Goal: Task Accomplishment & Management: Complete application form

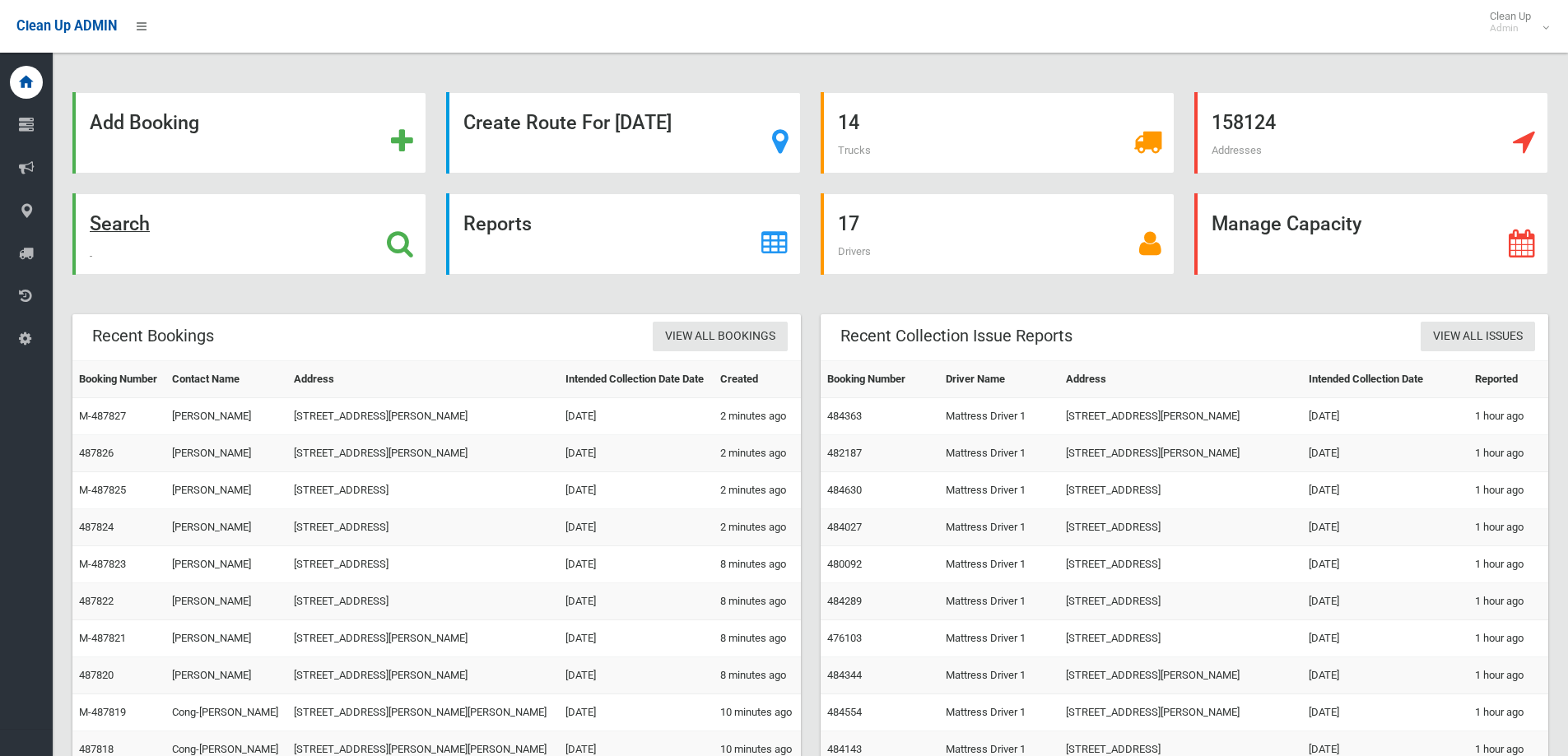
click at [280, 263] on div "Search" at bounding box center [249, 234] width 354 height 82
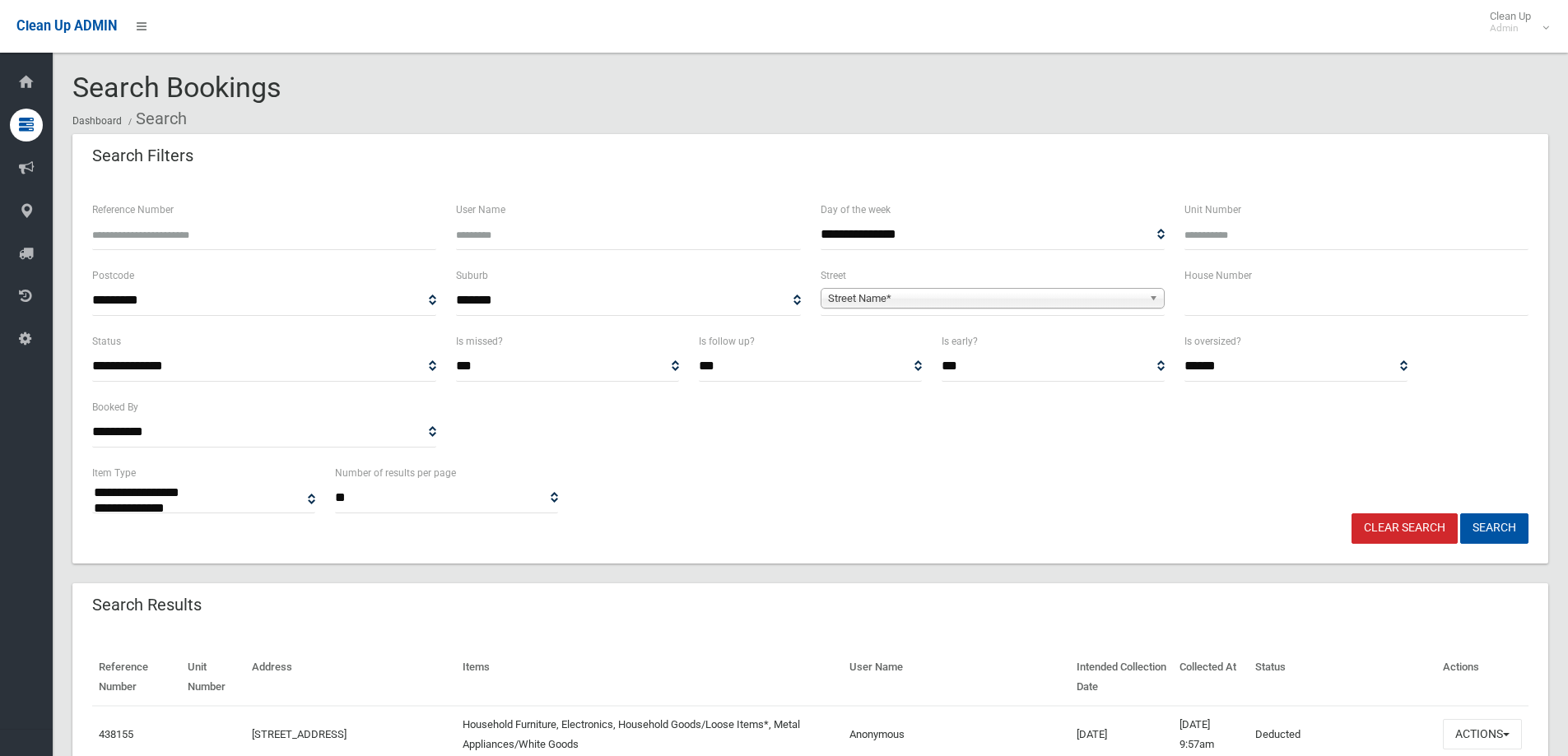
select select
click at [1310, 306] on input "text" at bounding box center [1356, 301] width 344 height 30
type input "**"
click at [1051, 290] on span "Street Name*" at bounding box center [985, 298] width 314 height 20
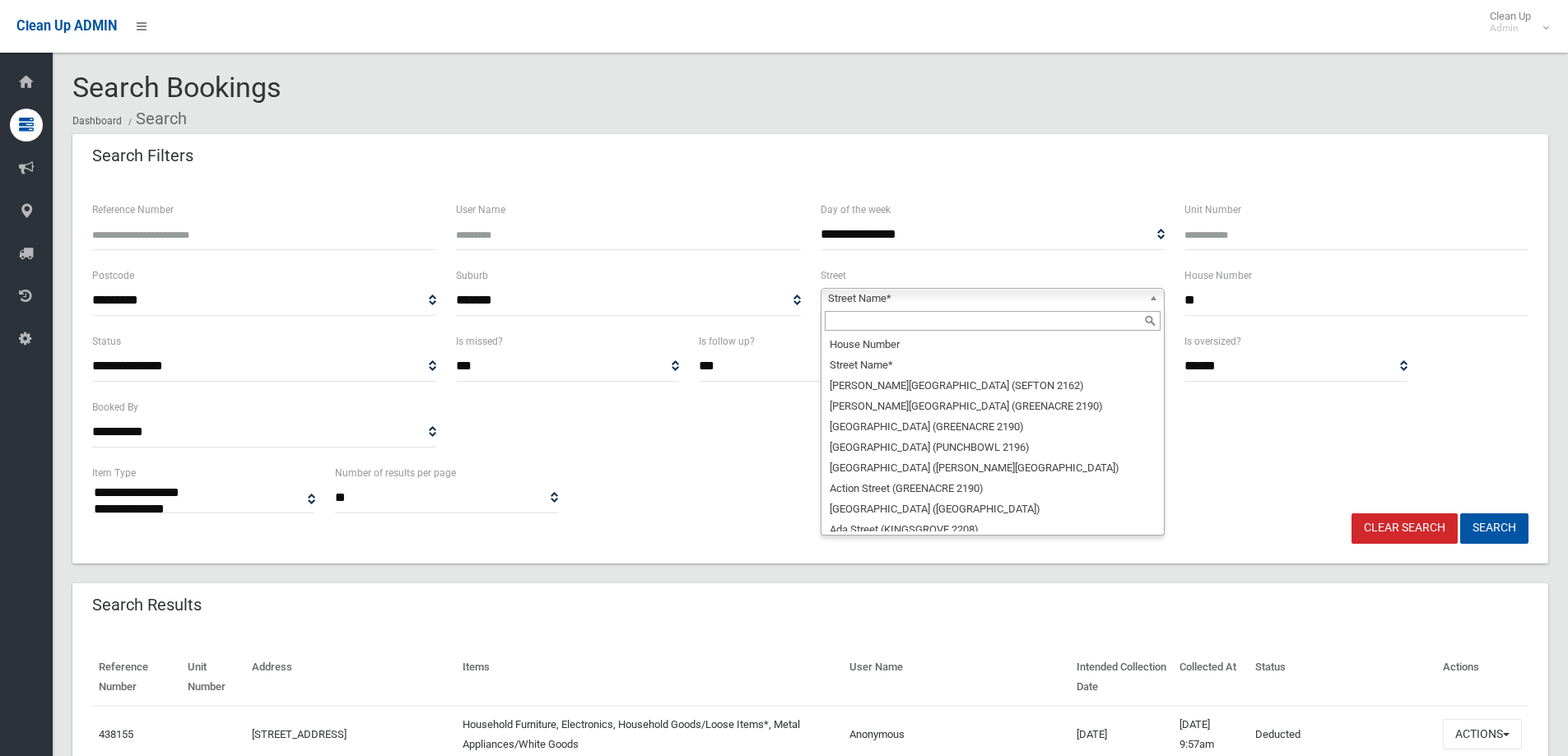
click at [840, 327] on input "text" at bounding box center [992, 321] width 336 height 20
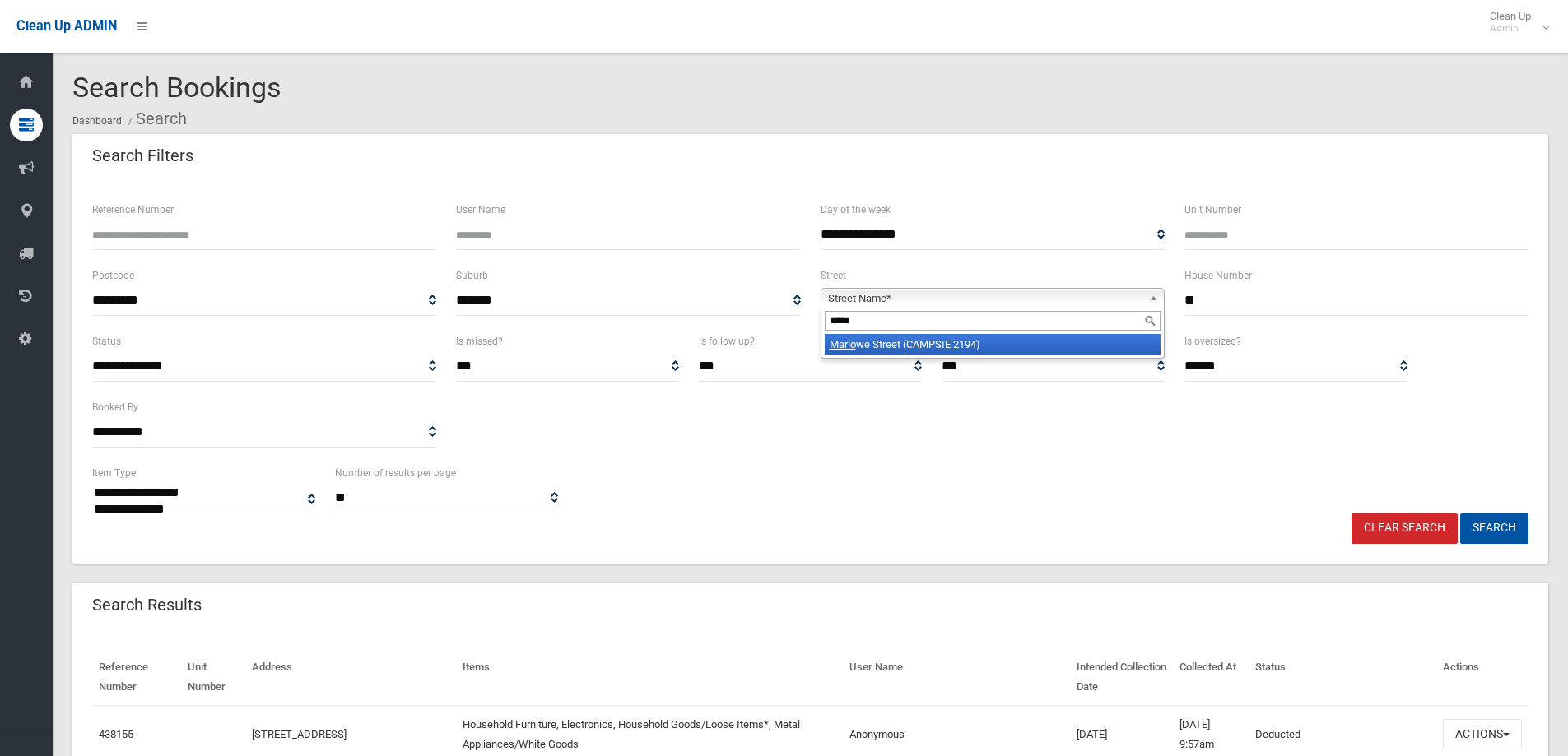
type input "*****"
click at [856, 339] on em "Marlo" at bounding box center [842, 344] width 27 height 12
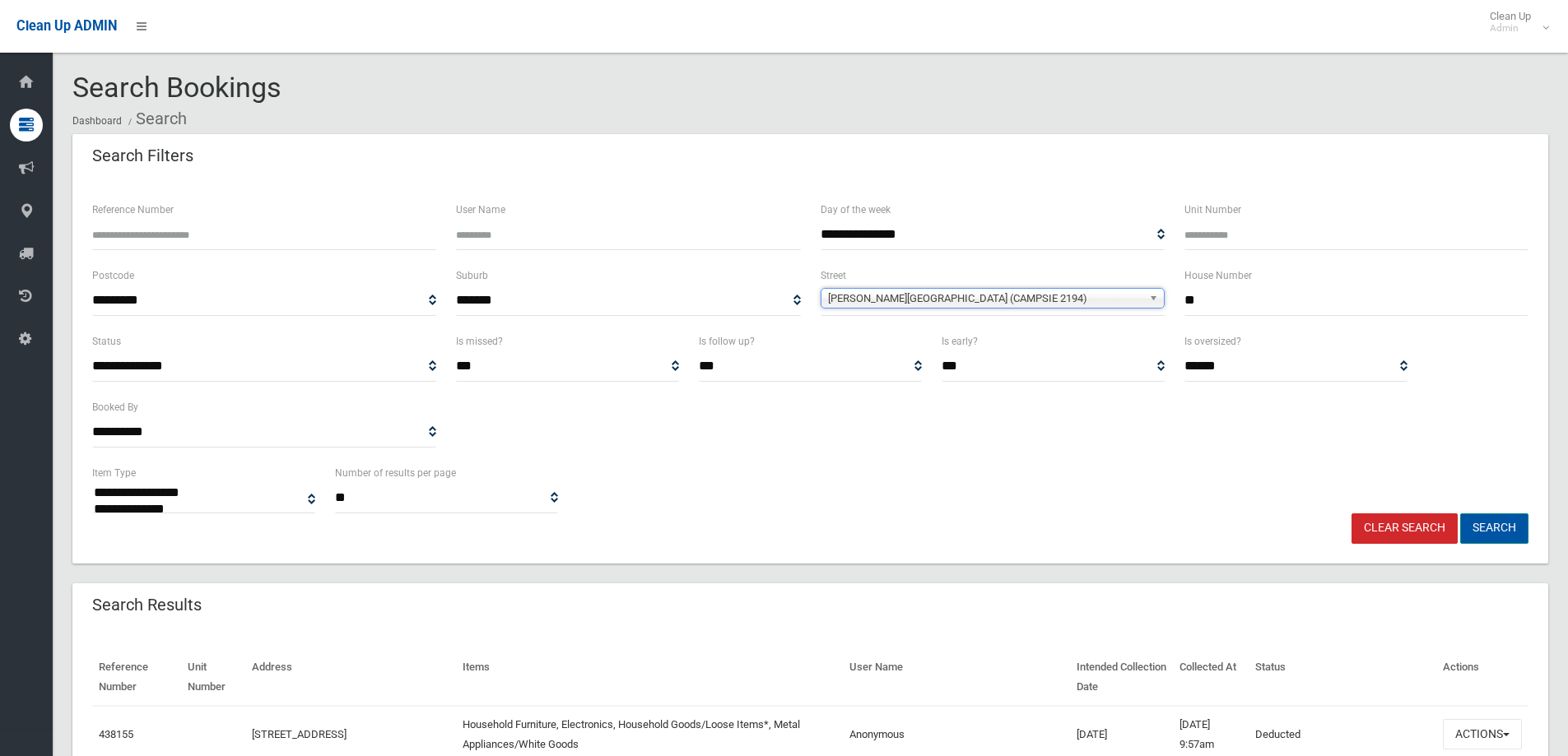
click at [1500, 536] on button "Search" at bounding box center [1494, 528] width 68 height 30
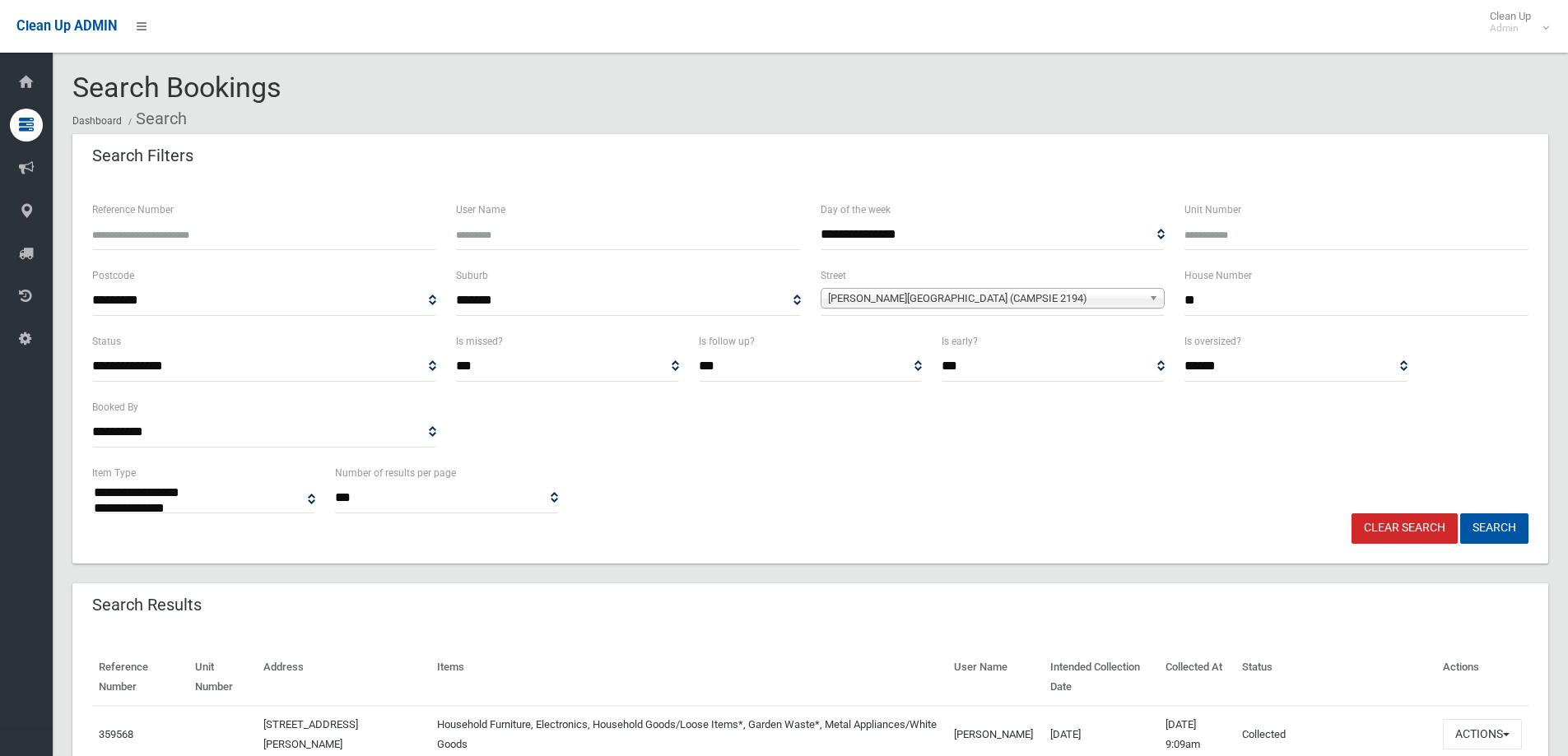
select select
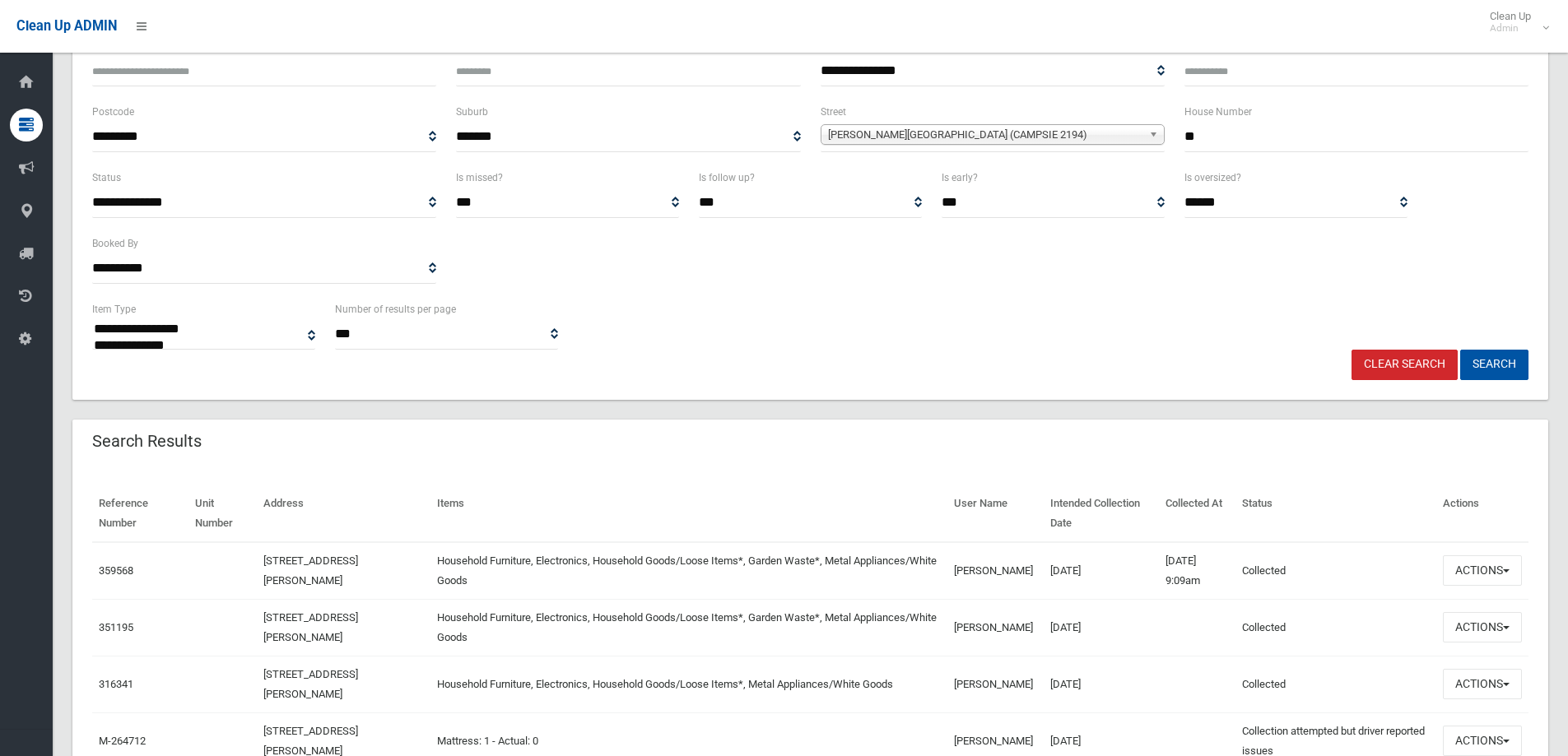
scroll to position [164, 0]
click at [1468, 568] on button "Actions" at bounding box center [1482, 570] width 79 height 30
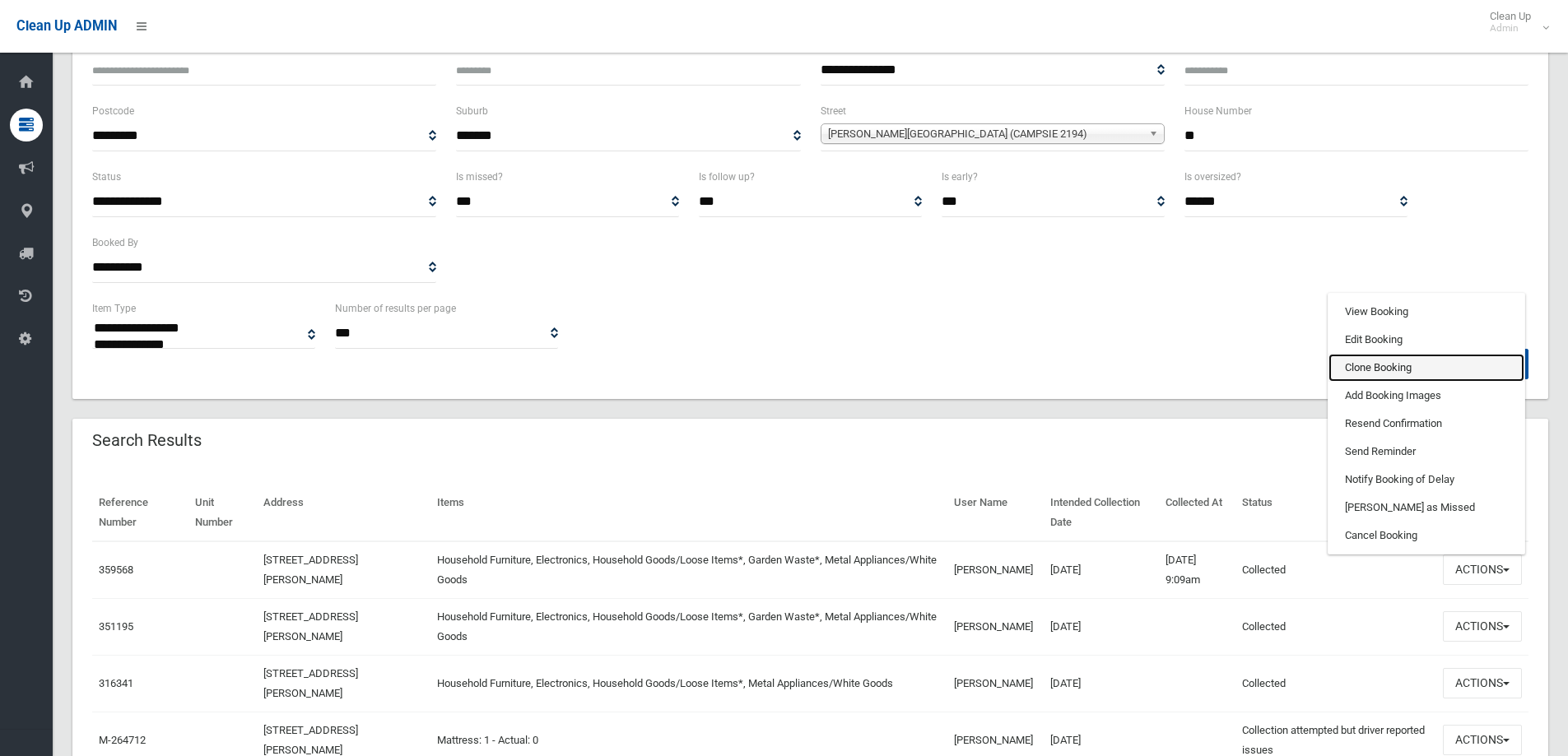
click at [1367, 360] on link "Clone Booking" at bounding box center [1426, 367] width 195 height 28
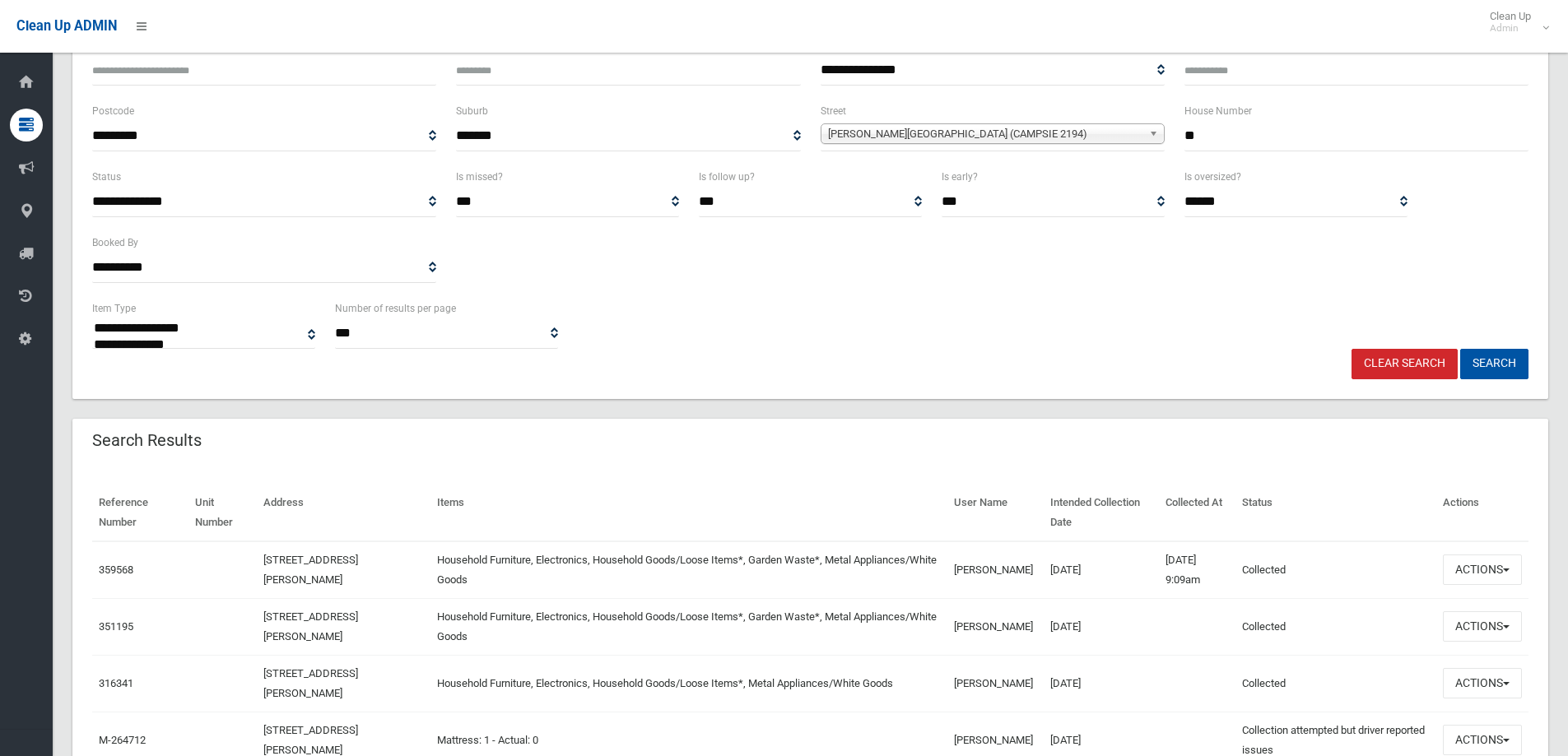
scroll to position [826, 0]
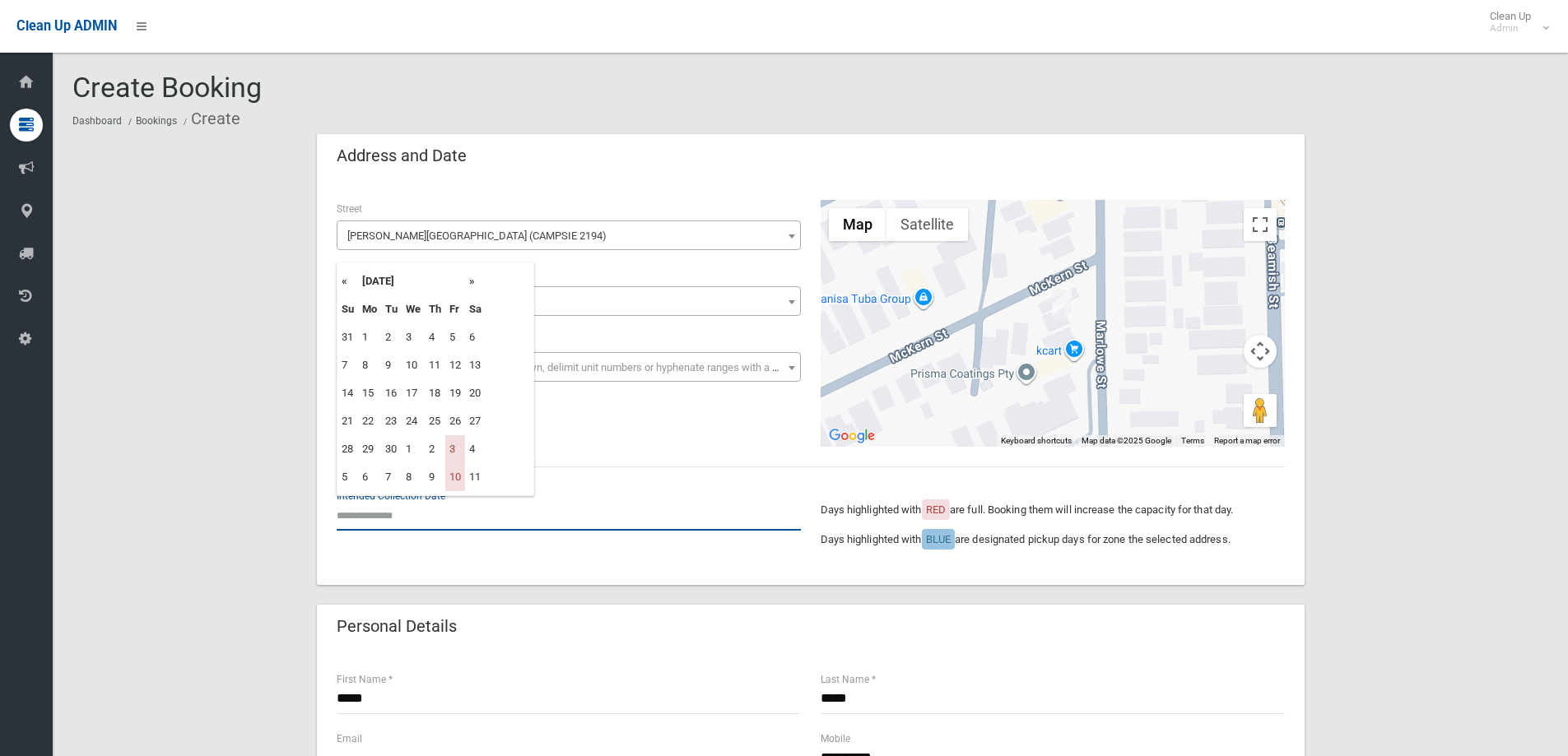
click at [414, 522] on input "text" at bounding box center [568, 515] width 464 height 30
click at [474, 283] on th "»" at bounding box center [475, 281] width 21 height 28
click at [456, 420] on td "24" at bounding box center [454, 420] width 20 height 28
type input "**********"
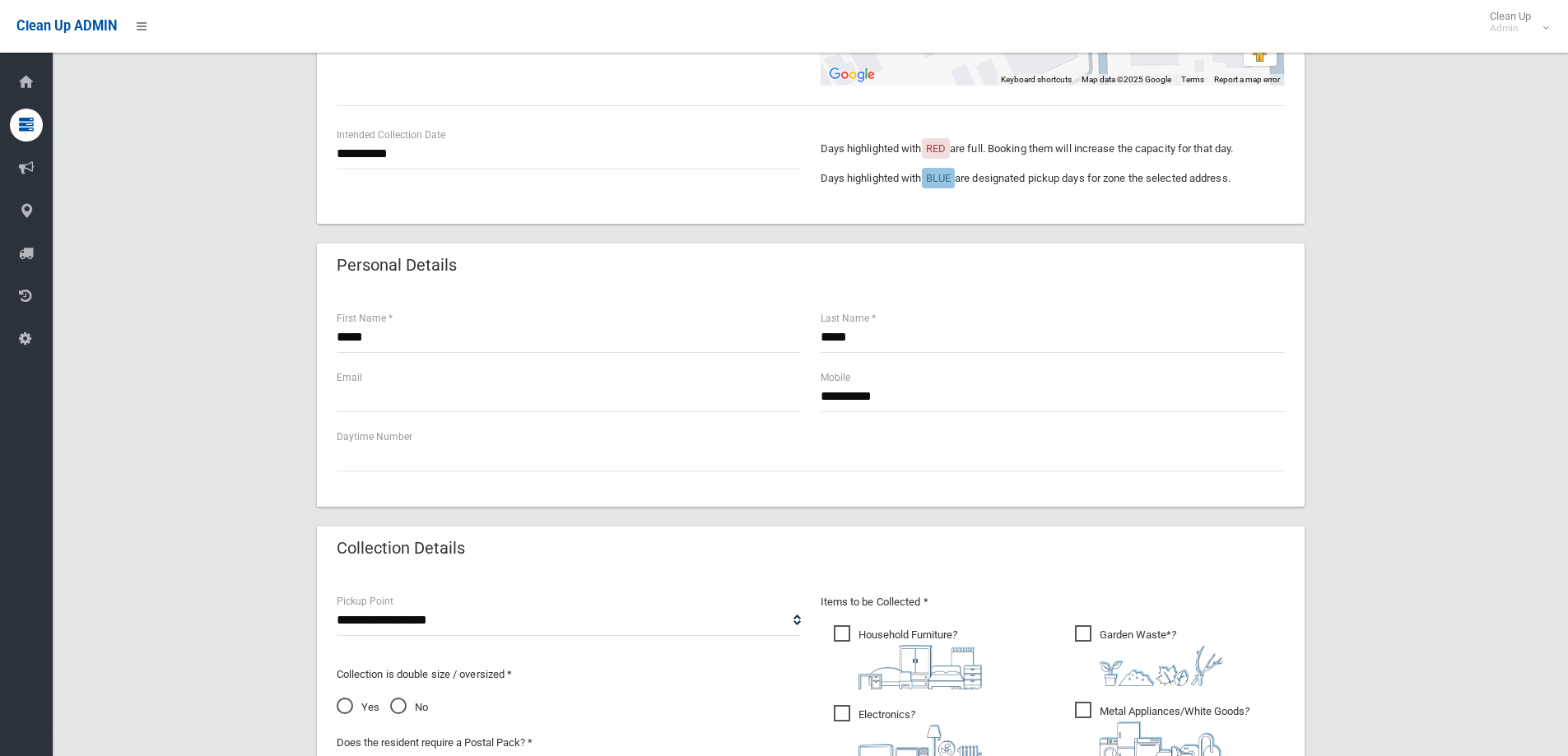
scroll to position [247, 0]
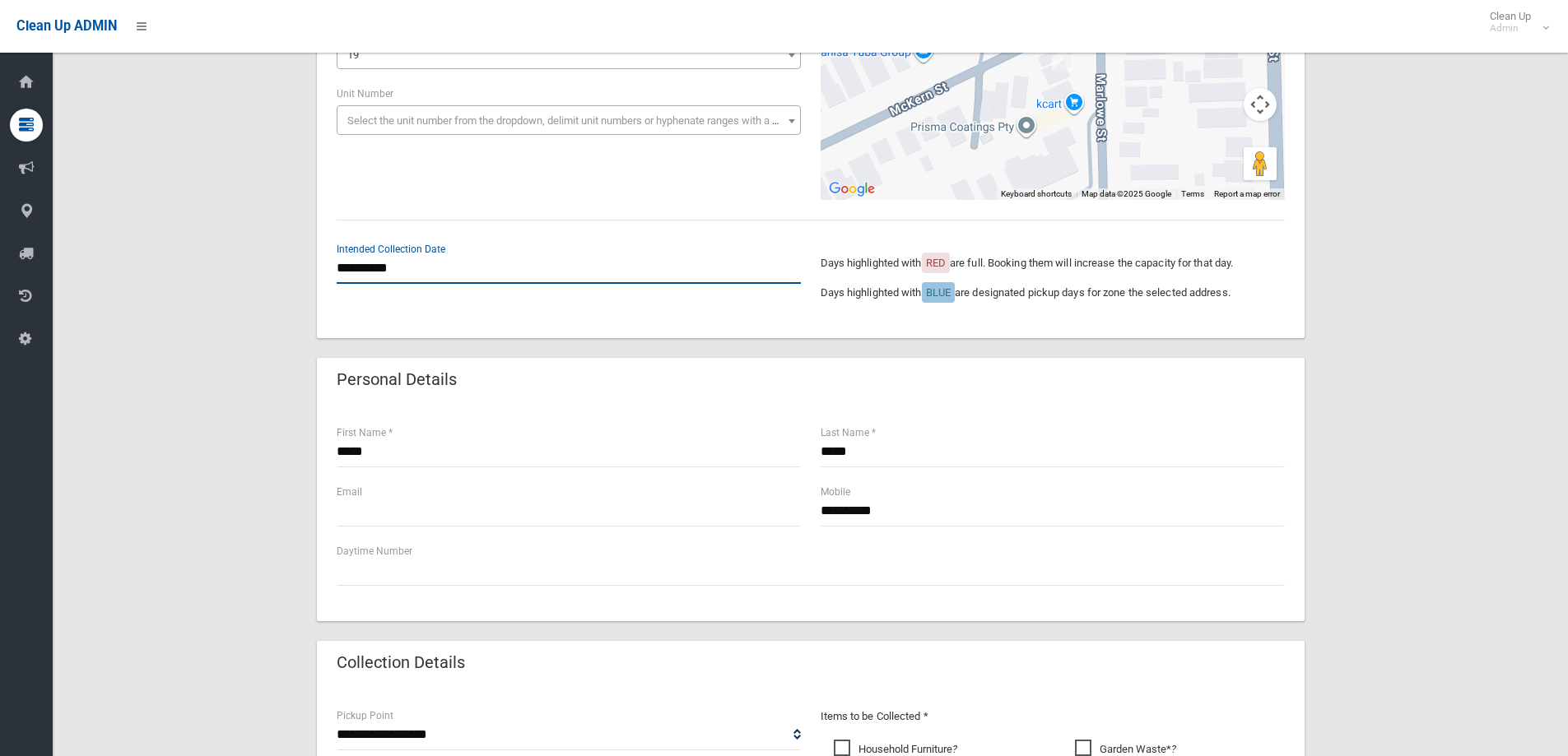
click at [400, 280] on input "**********" at bounding box center [568, 268] width 464 height 30
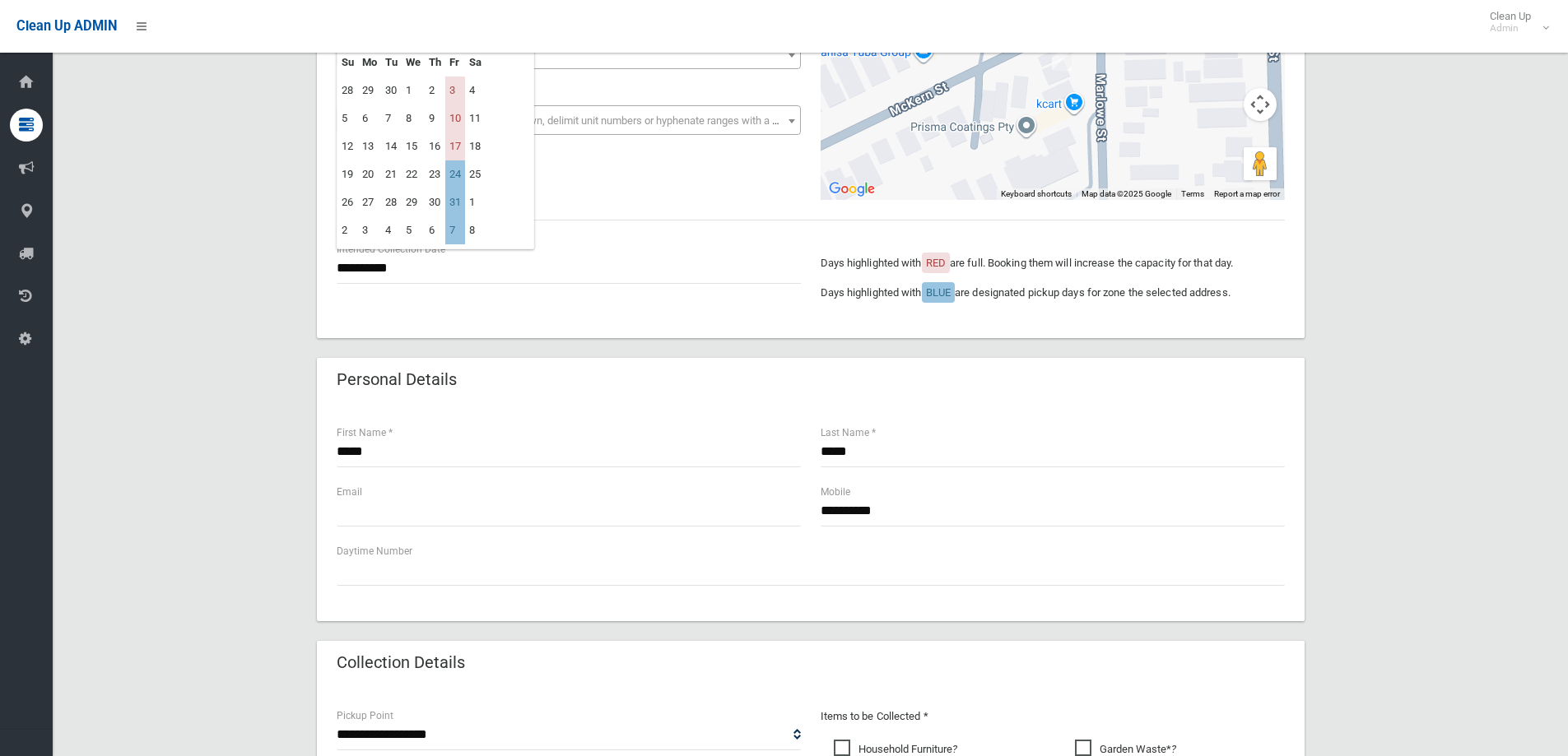
click at [224, 267] on div "**********" at bounding box center [809, 604] width 1475 height 1435
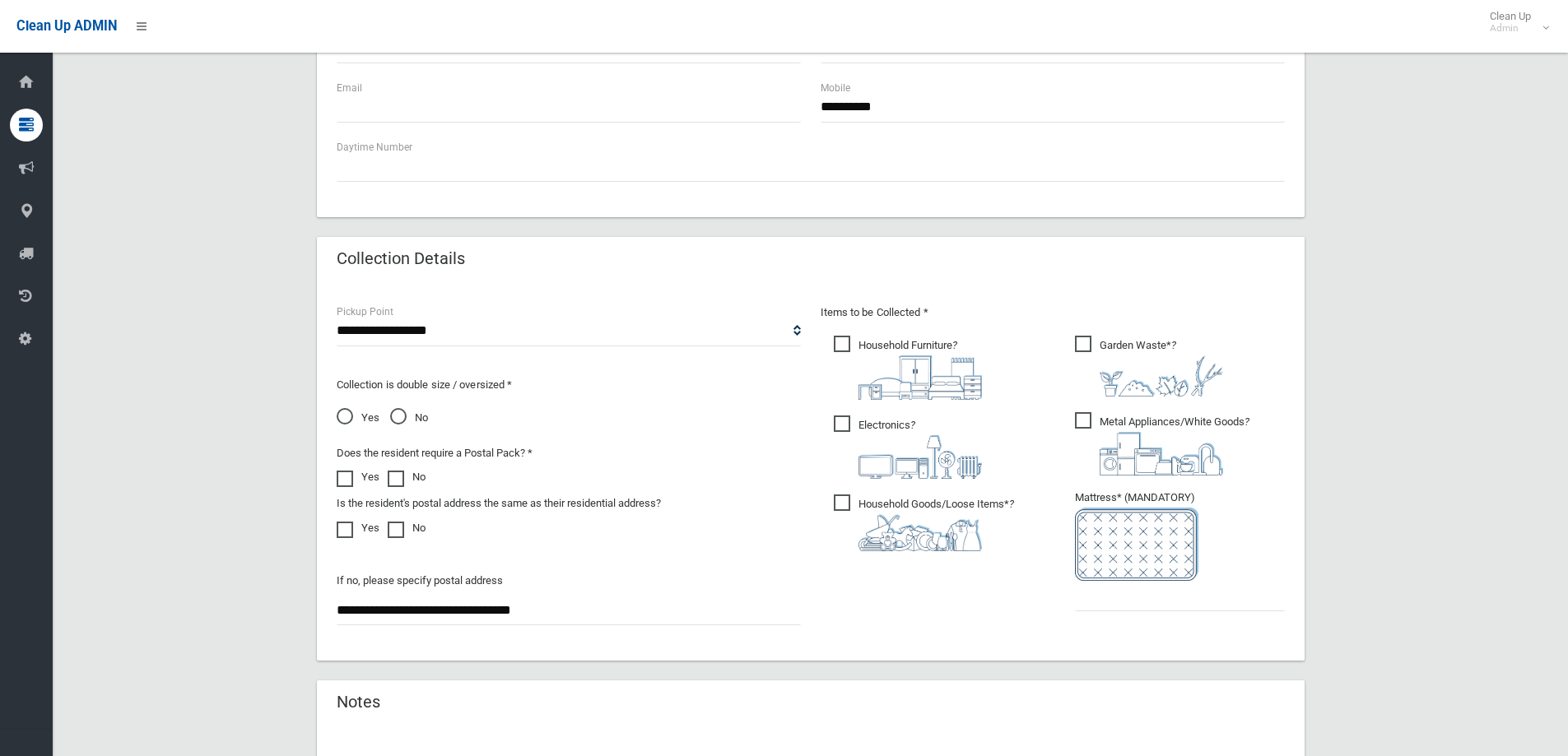
scroll to position [658, 0]
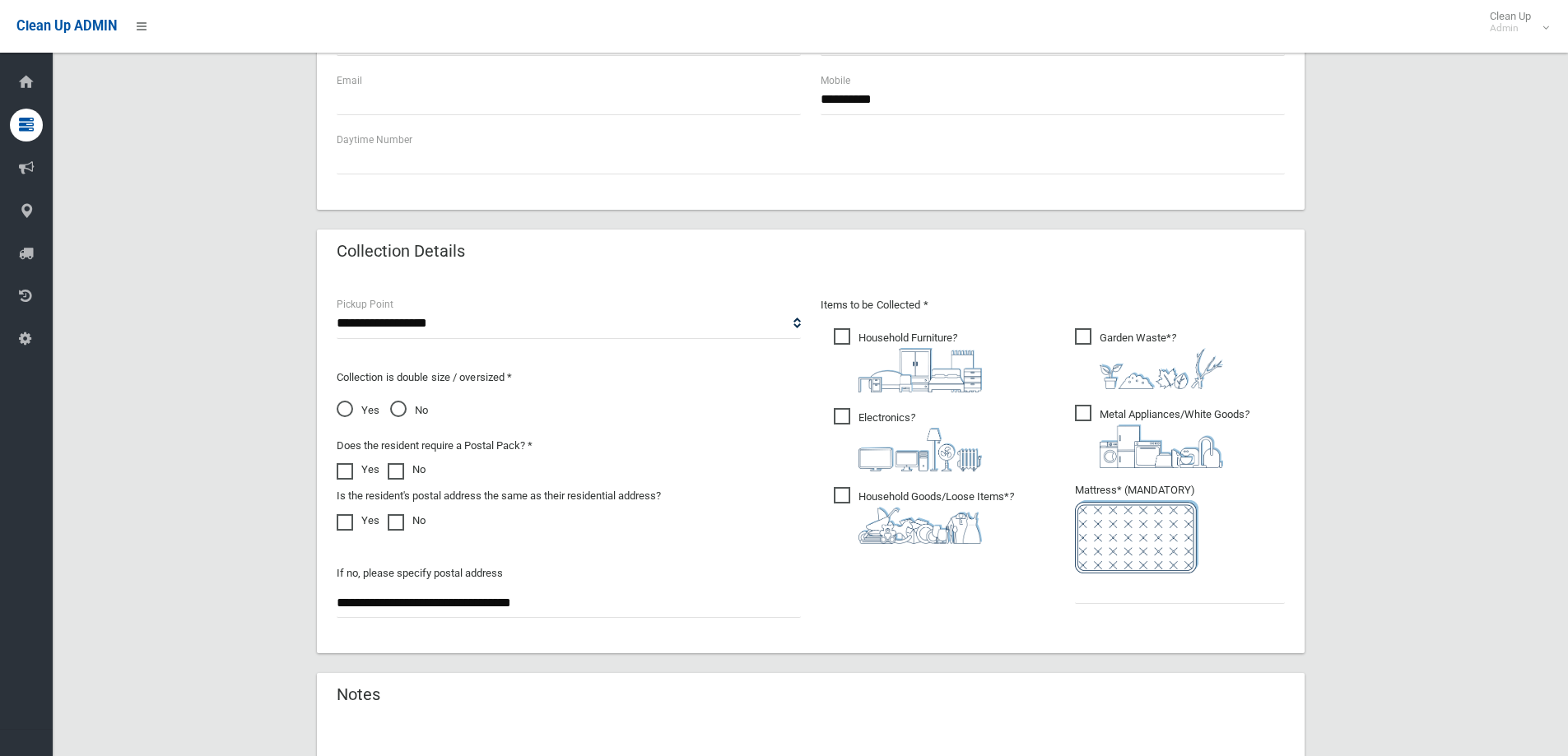
click at [880, 356] on img at bounding box center [920, 370] width 123 height 45
click at [885, 421] on span "Electronics ?" at bounding box center [908, 439] width 148 height 64
click at [890, 493] on span "Household Goods/Loose Items* ?" at bounding box center [924, 516] width 180 height 57
click at [1181, 423] on span "Metal Appliances/White Goods ?" at bounding box center [1162, 436] width 175 height 64
click at [1157, 354] on img at bounding box center [1161, 368] width 123 height 41
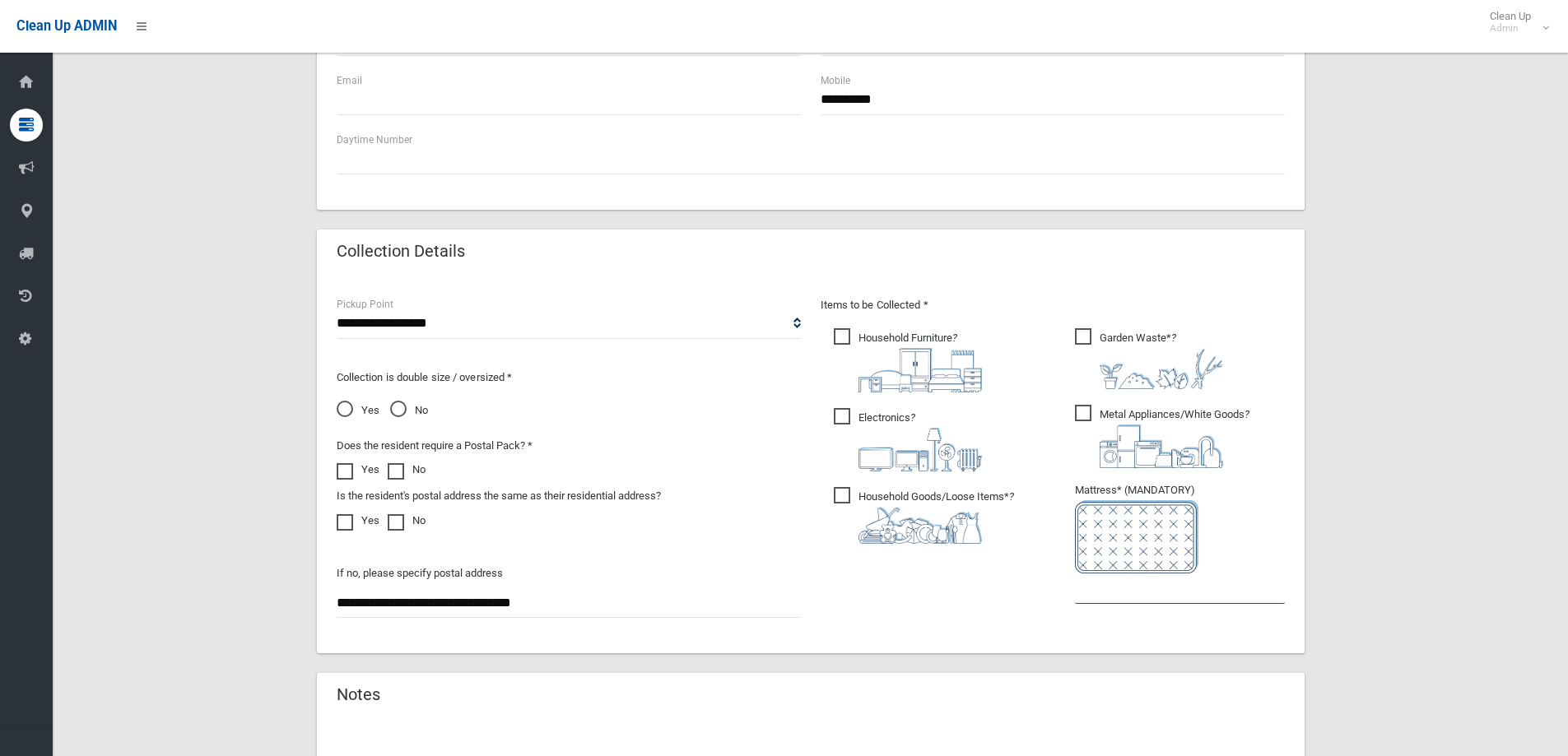
click at [1133, 595] on input "text" at bounding box center [1179, 589] width 210 height 30
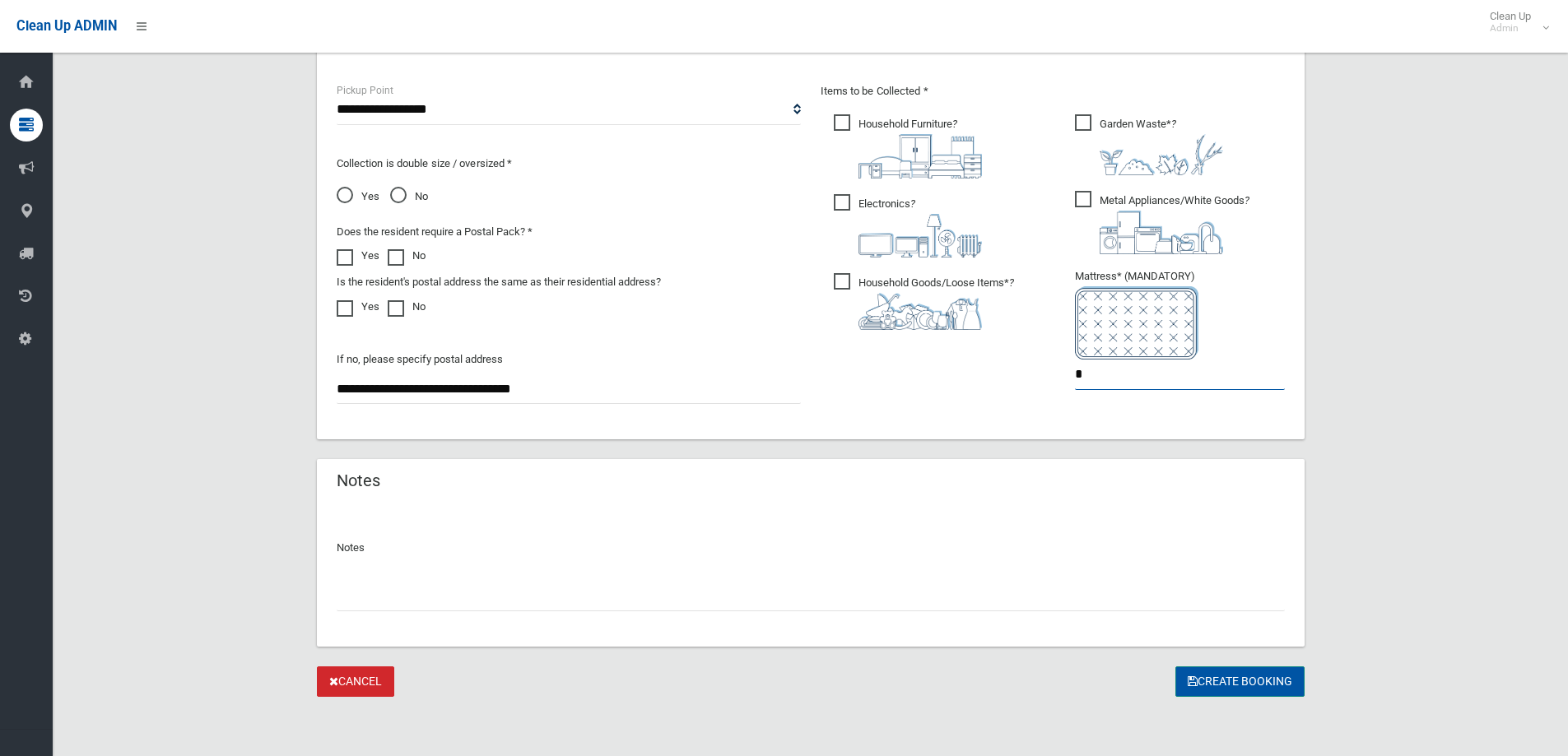
type input "*"
click at [1276, 677] on button "Create Booking" at bounding box center [1240, 682] width 129 height 30
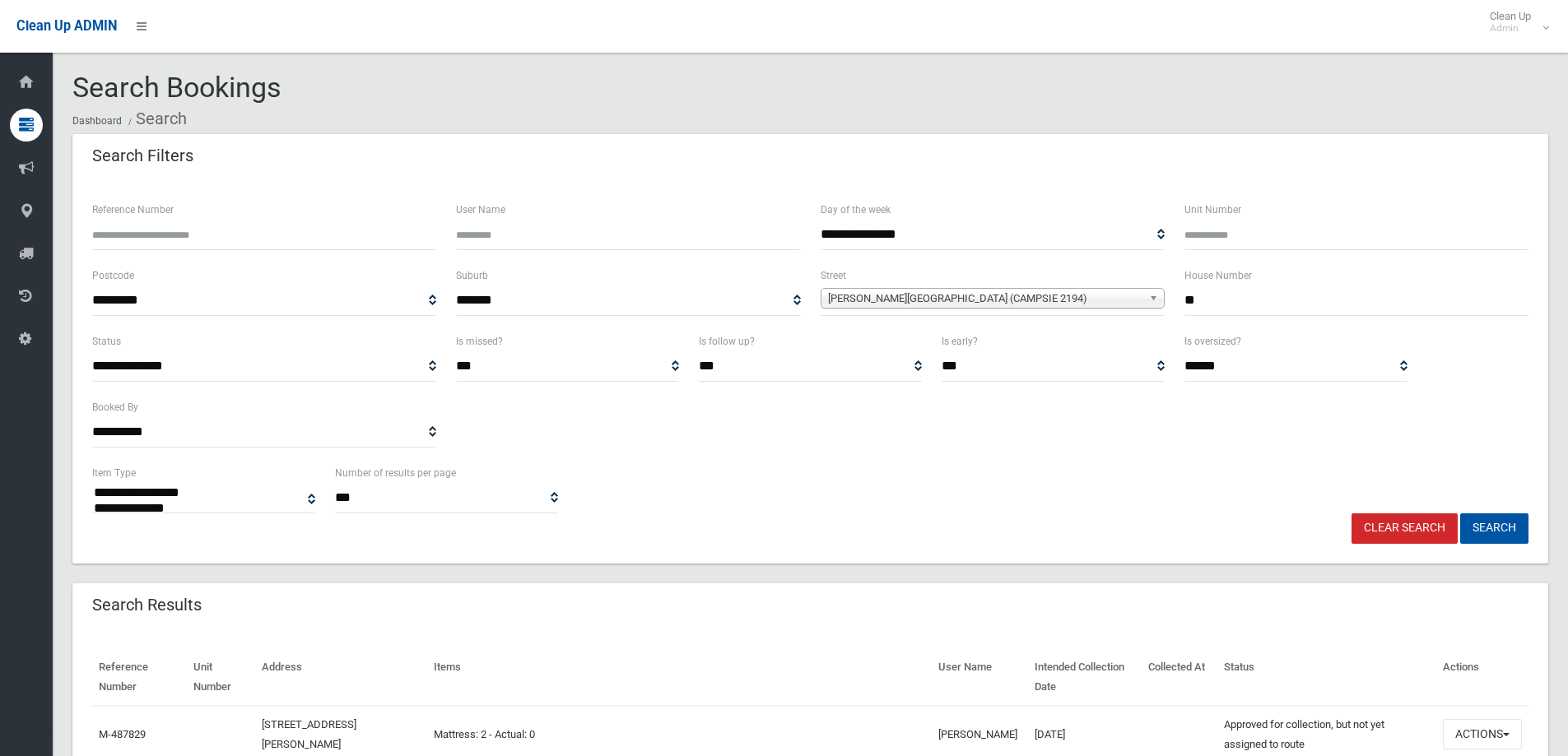
select select
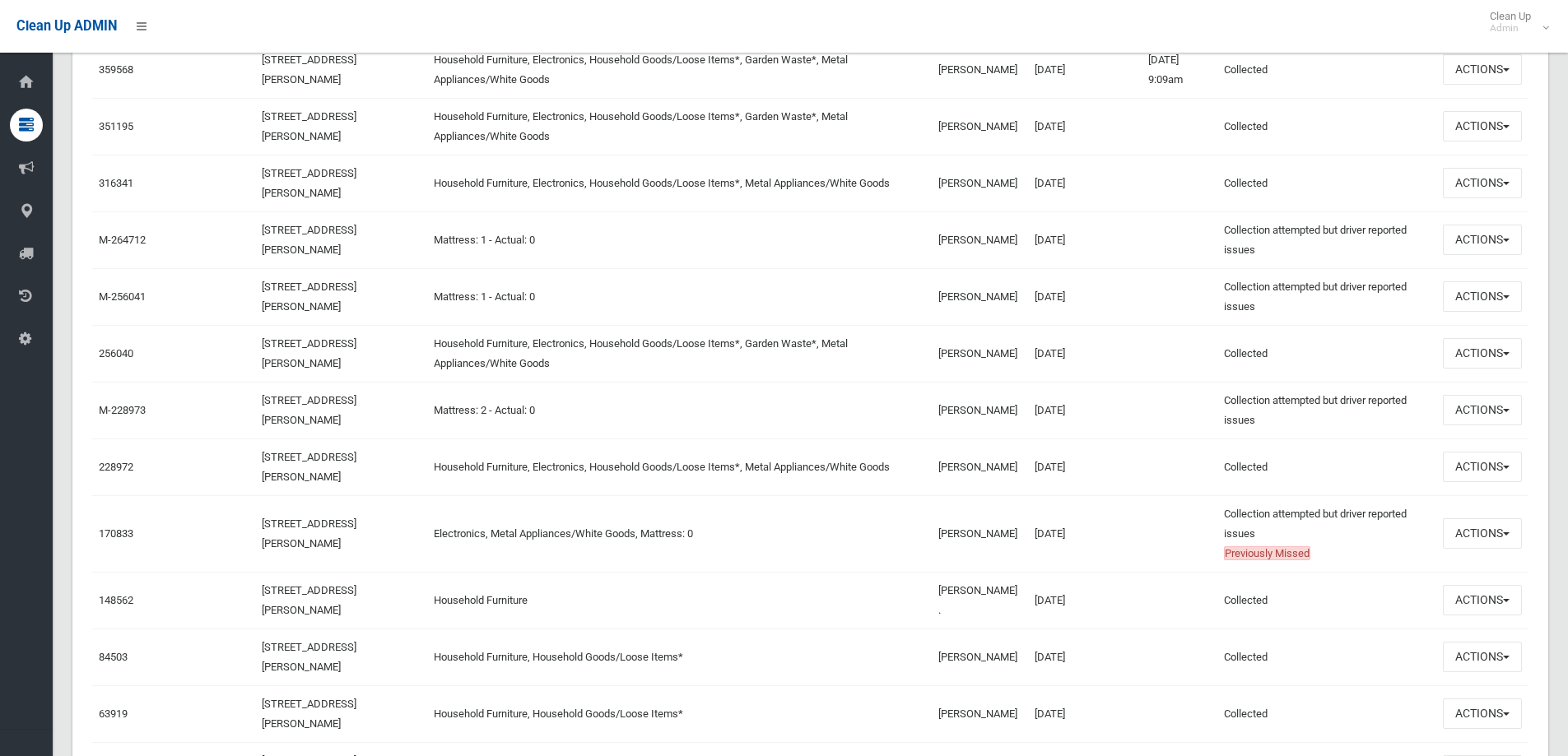
scroll to position [497, 0]
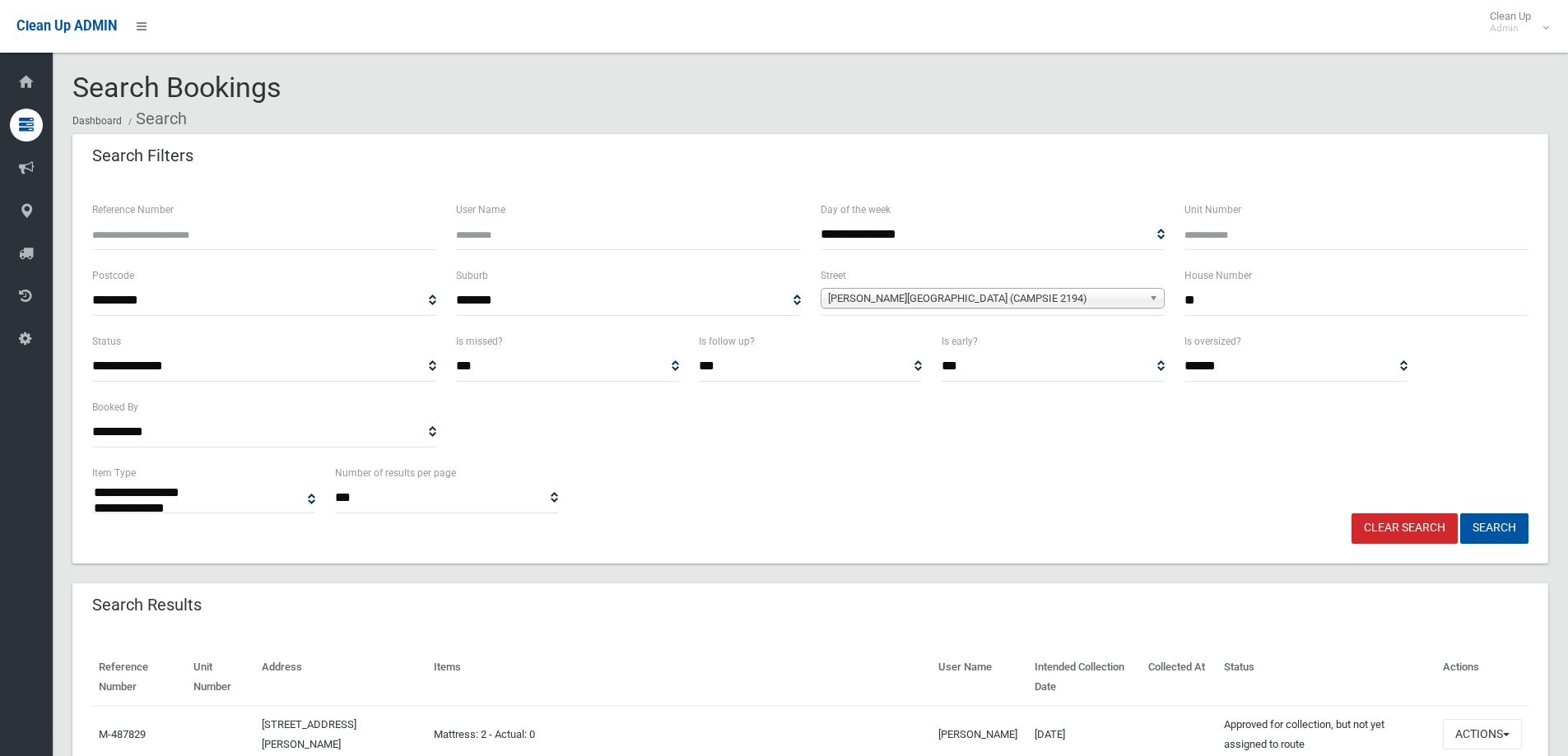
select select
click at [1382, 532] on link "Clear Search" at bounding box center [1404, 528] width 106 height 30
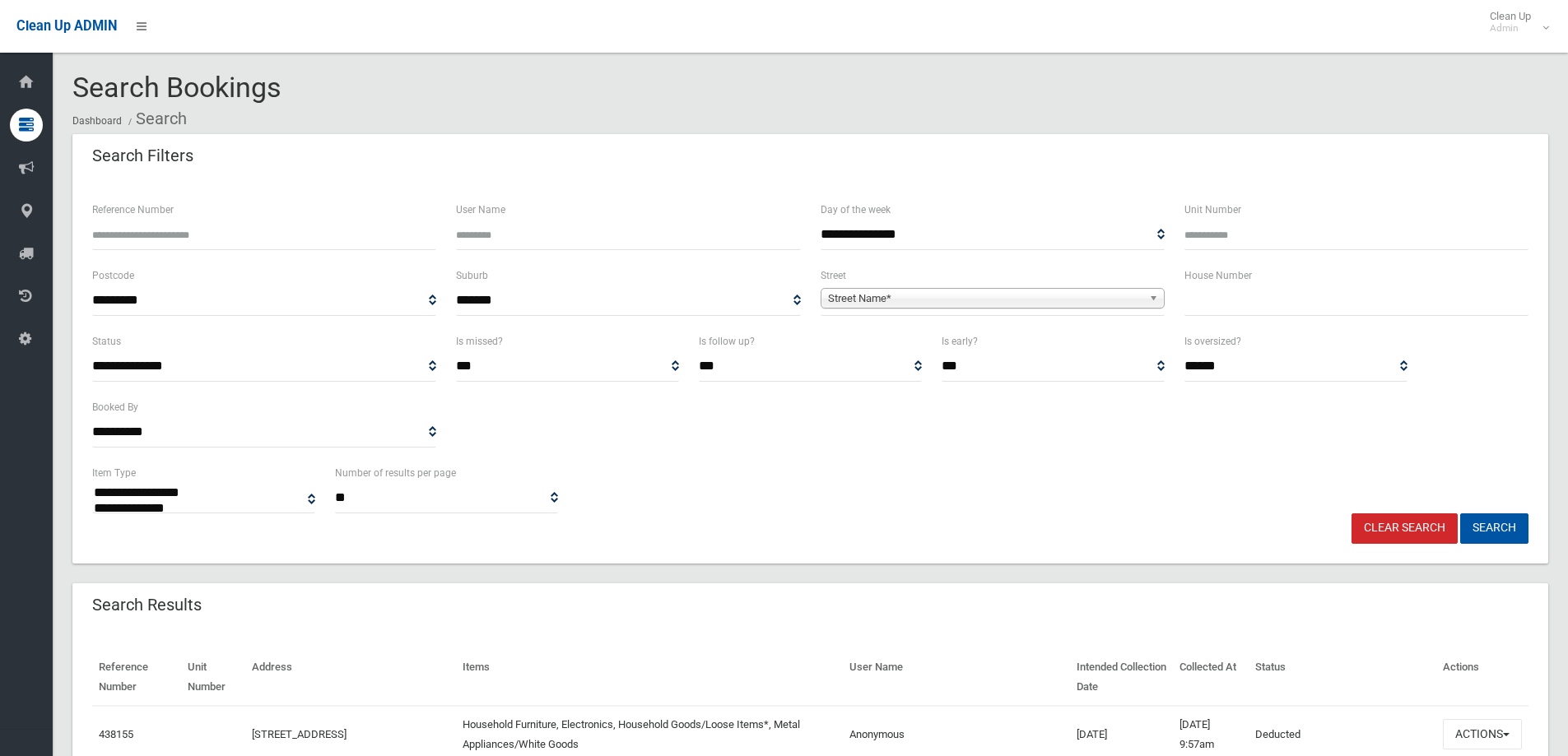
select select
click at [1245, 292] on input "text" at bounding box center [1356, 301] width 344 height 30
type input "**"
click at [1067, 304] on span "Street Name*" at bounding box center [985, 298] width 314 height 20
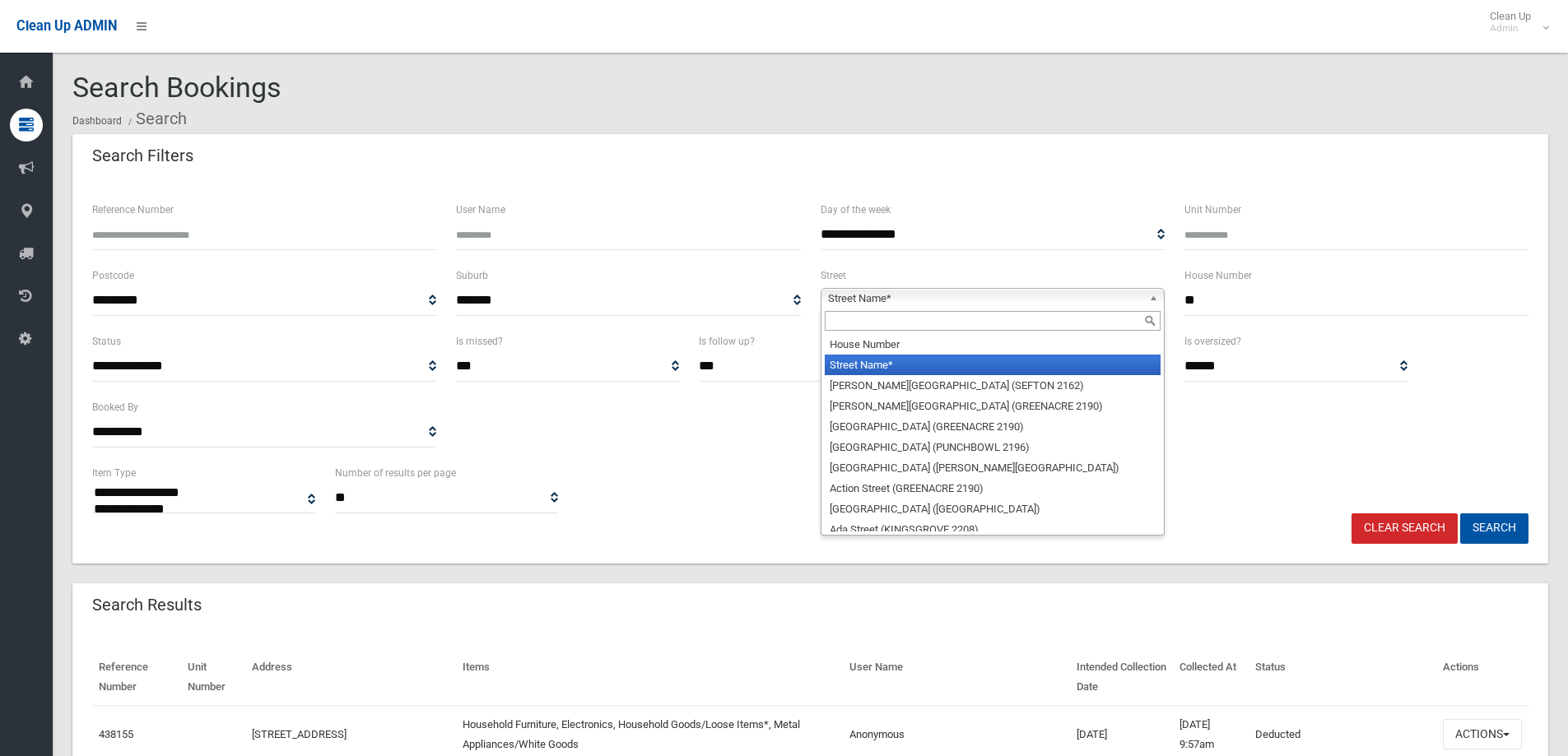
click at [862, 320] on input "text" at bounding box center [992, 321] width 336 height 20
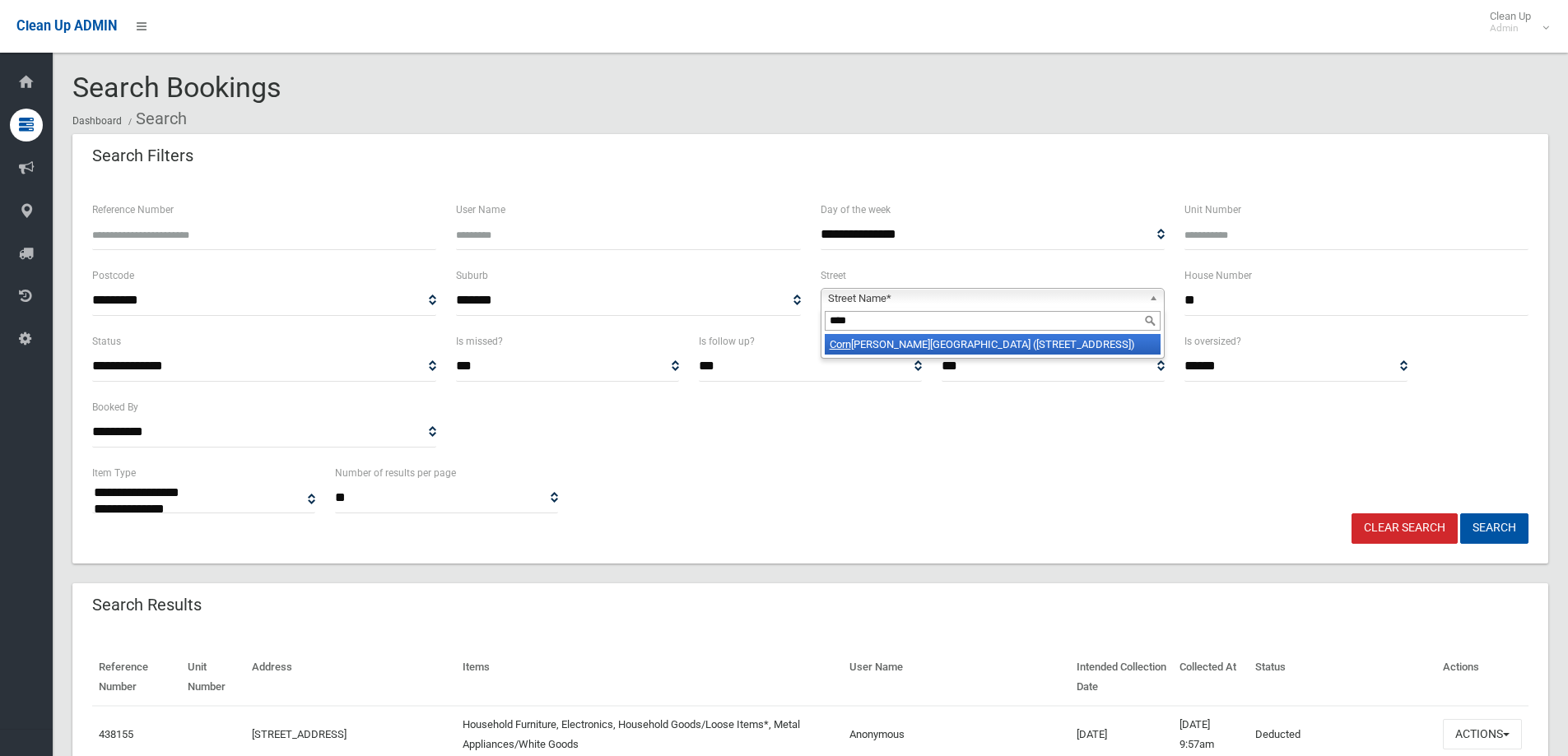
type input "****"
click at [883, 352] on li "Corn elia Street (WILEY PARK 2195)" at bounding box center [992, 344] width 336 height 21
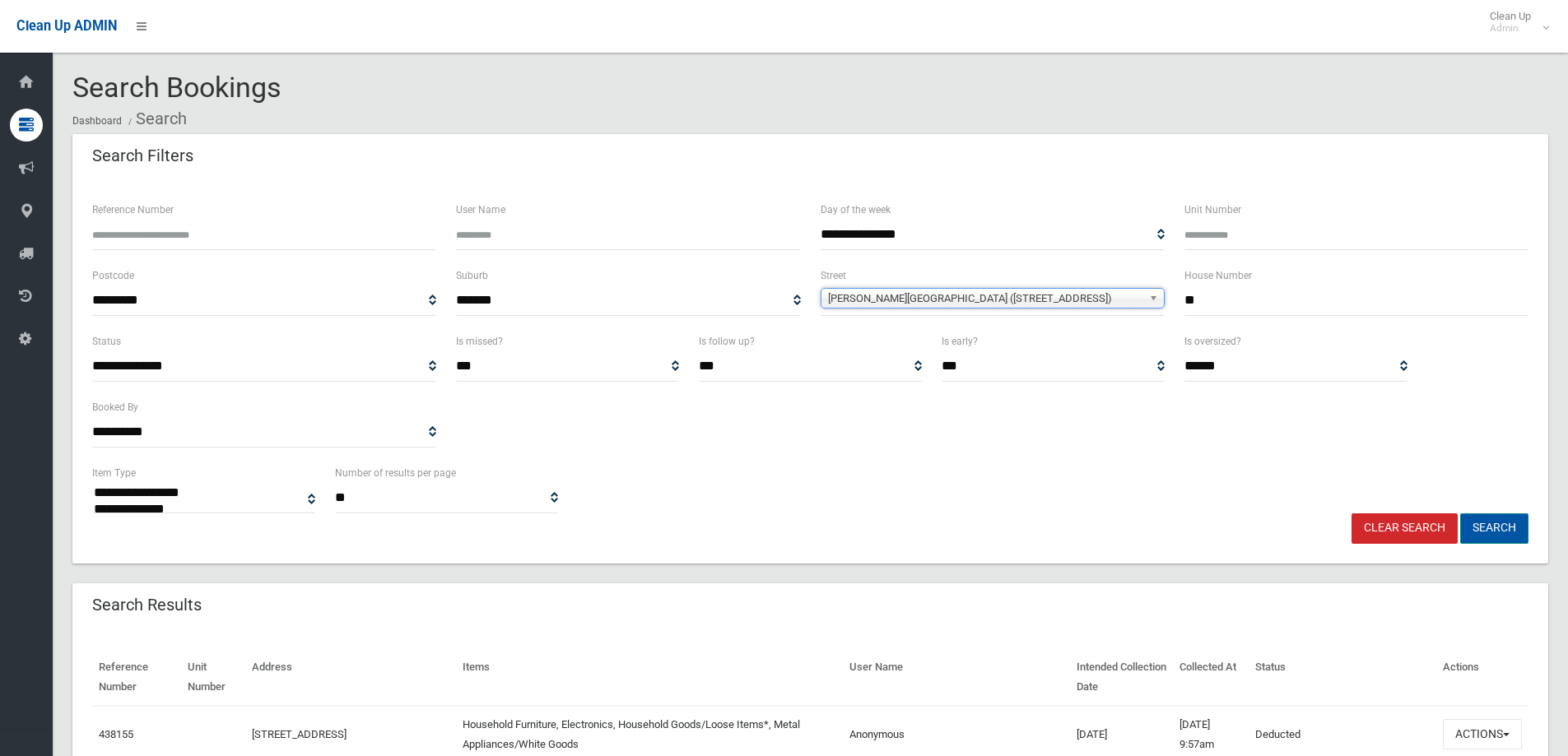
click at [1507, 536] on button "Search" at bounding box center [1494, 528] width 68 height 30
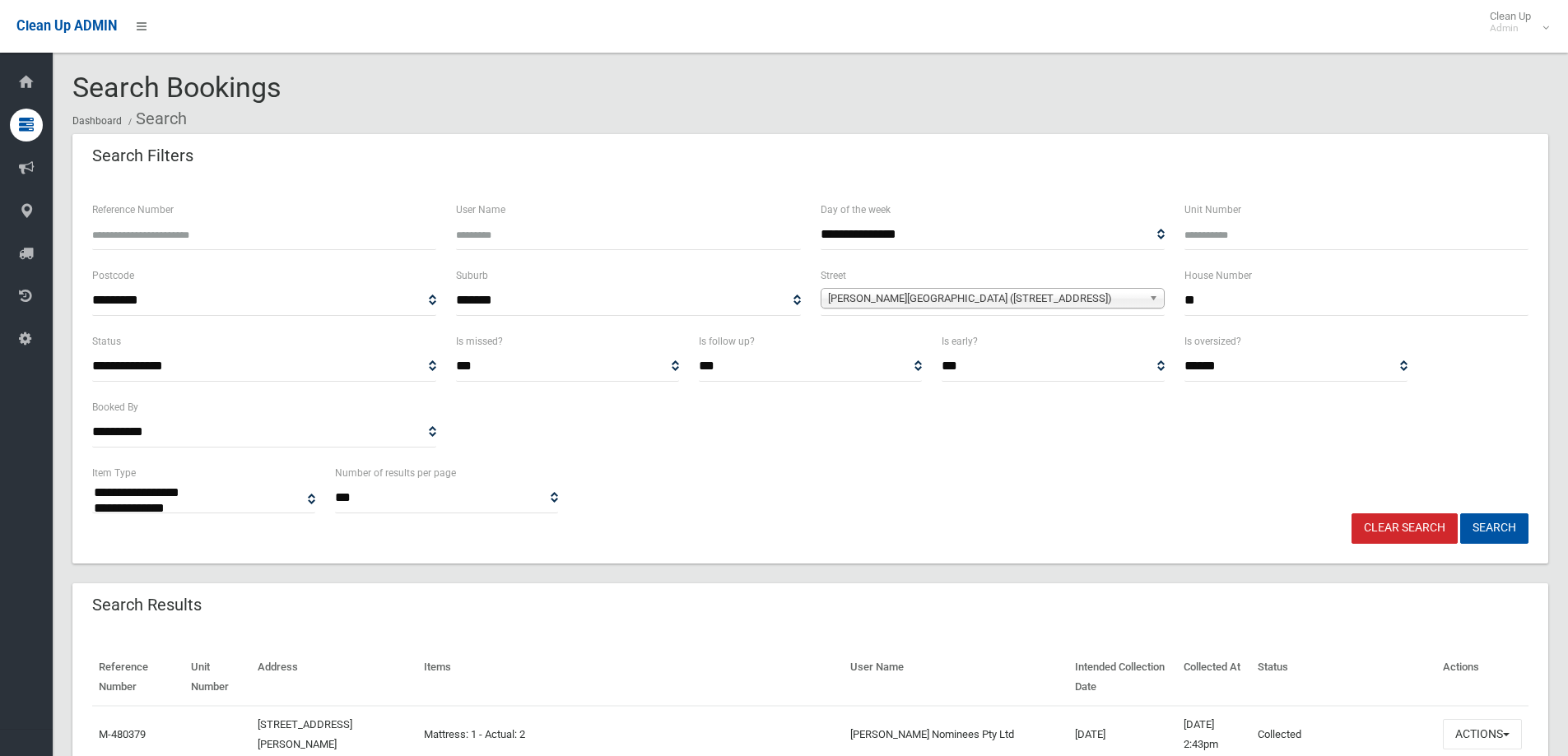
select select
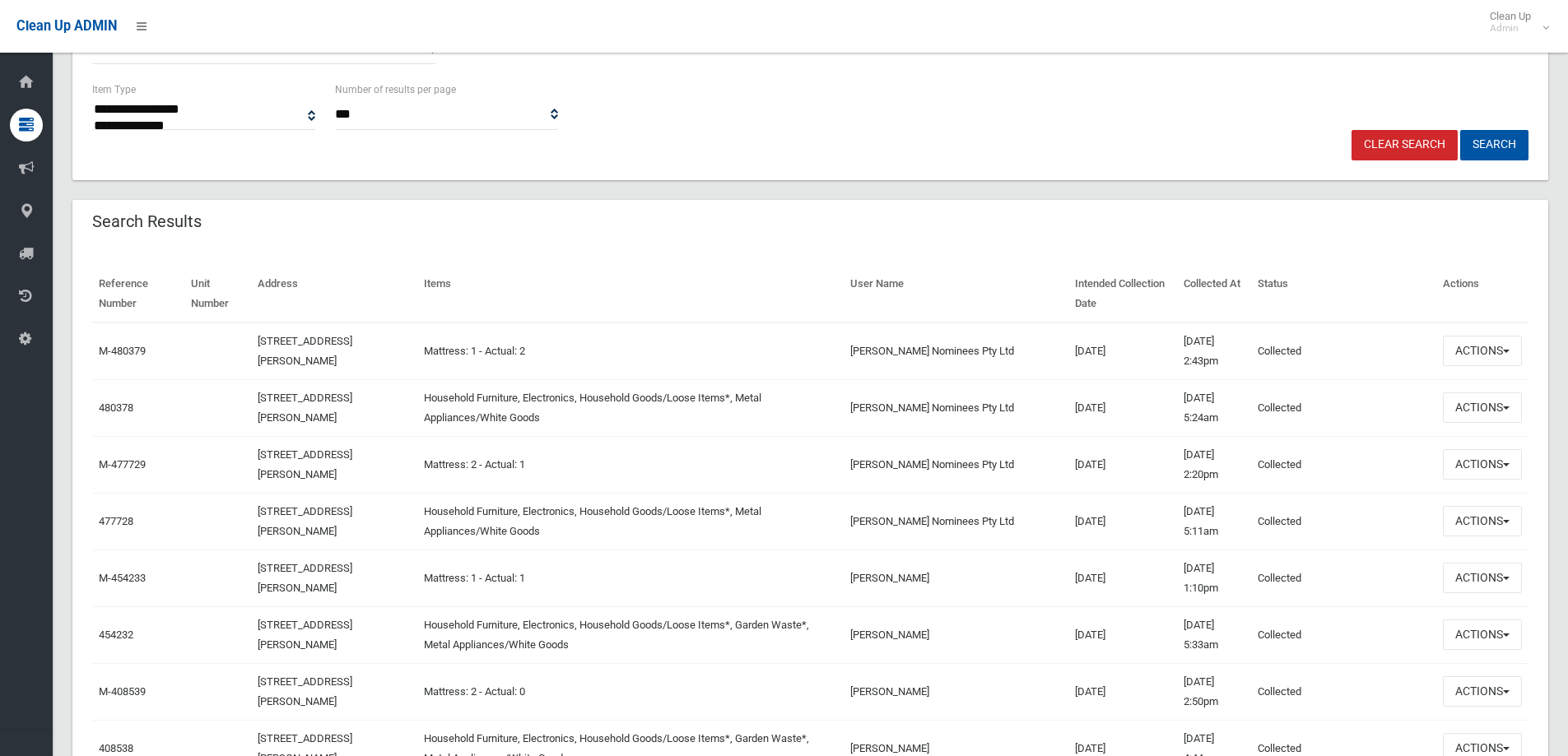
scroll to position [412, 0]
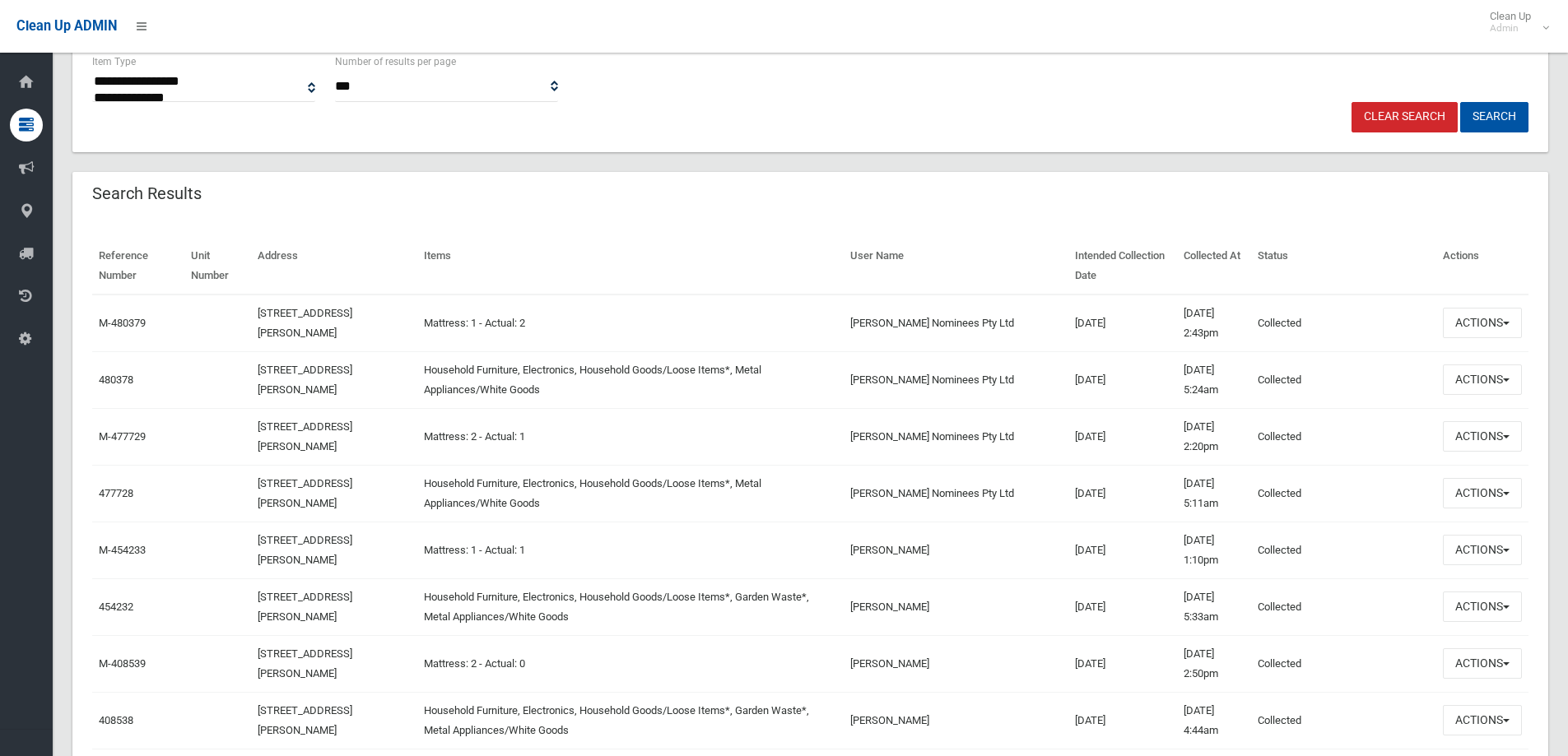
click at [1109, 608] on td "16/04/2025" at bounding box center [1122, 607] width 109 height 57
click at [1068, 604] on td "16/04/2025" at bounding box center [1122, 607] width 109 height 57
click at [1068, 497] on td "13/08/2025" at bounding box center [1122, 493] width 109 height 57
click at [912, 363] on td "[PERSON_NAME] Nominees Pty Ltd" at bounding box center [955, 379] width 225 height 57
click at [1487, 392] on button "Actions" at bounding box center [1482, 379] width 79 height 30
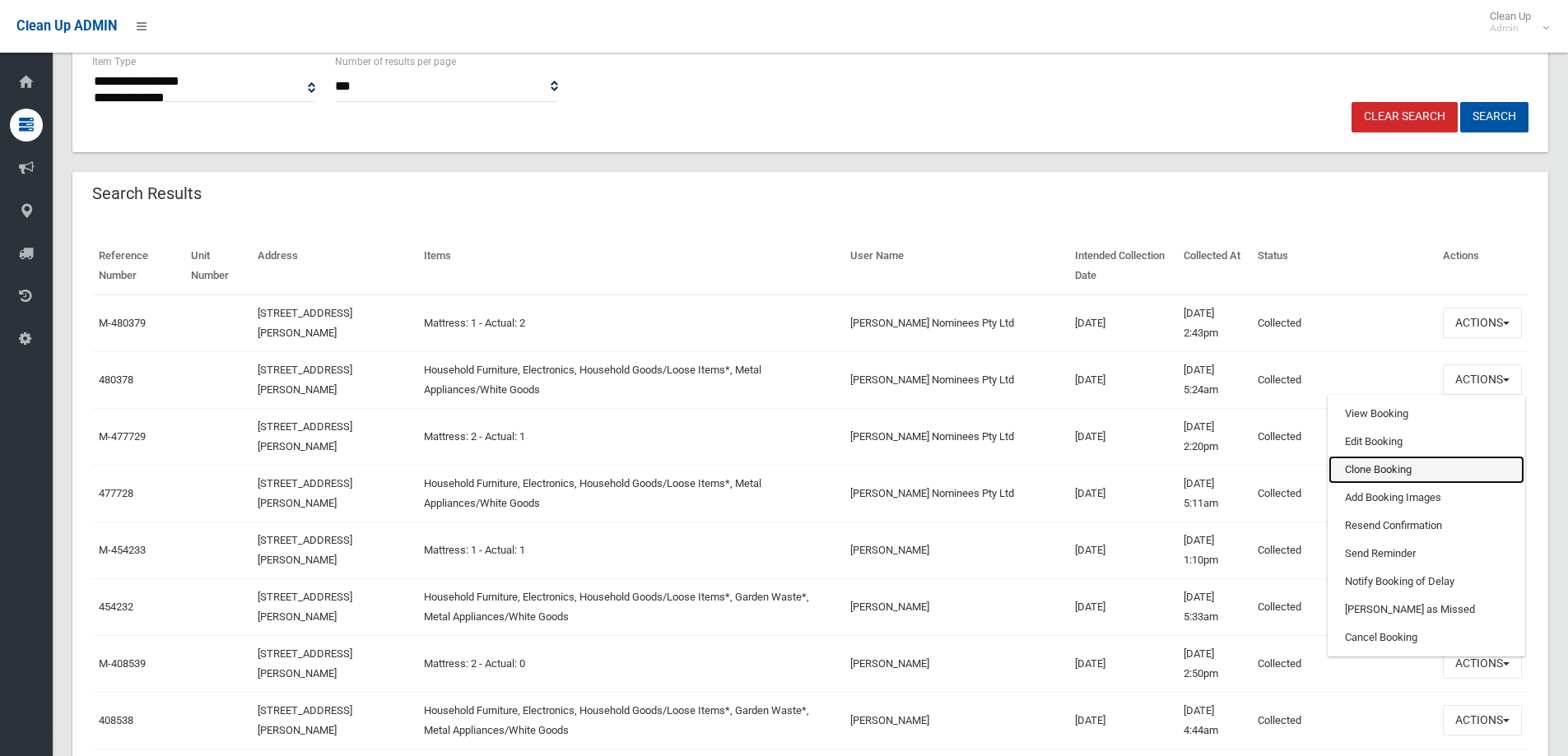
click at [1395, 464] on link "Clone Booking" at bounding box center [1426, 470] width 195 height 28
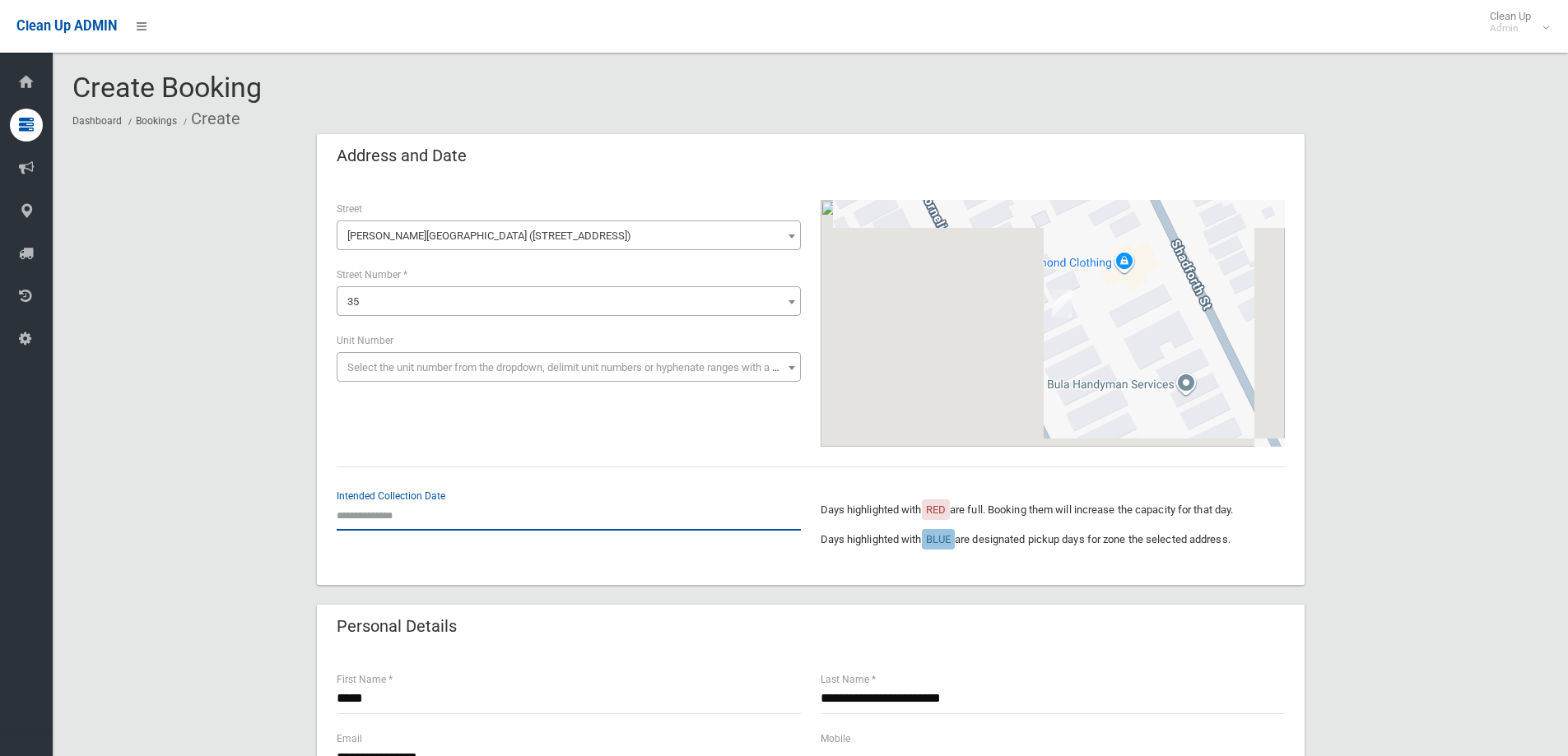
click at [446, 509] on input "text" at bounding box center [568, 515] width 464 height 30
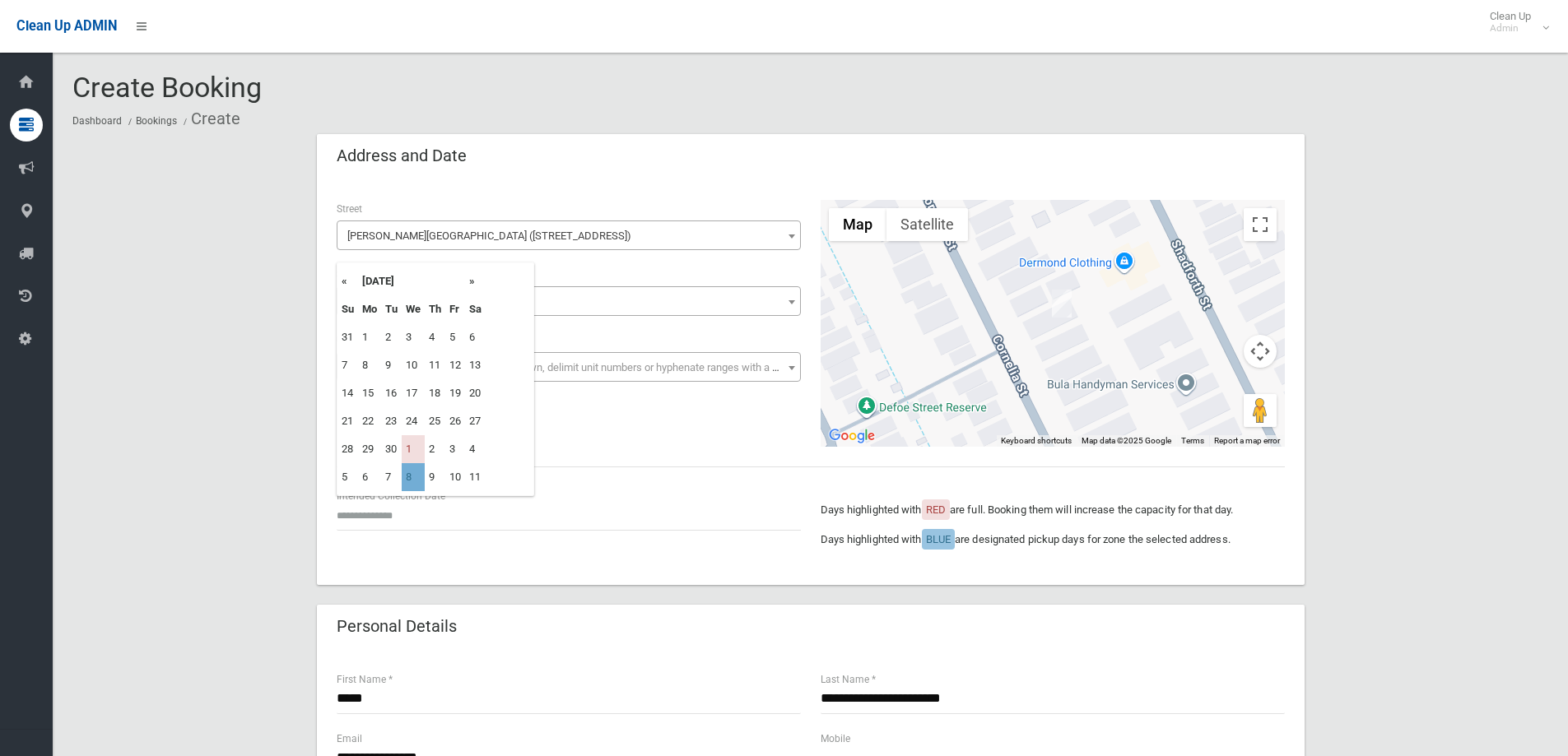
click at [416, 472] on td "8" at bounding box center [413, 476] width 23 height 28
type input "**********"
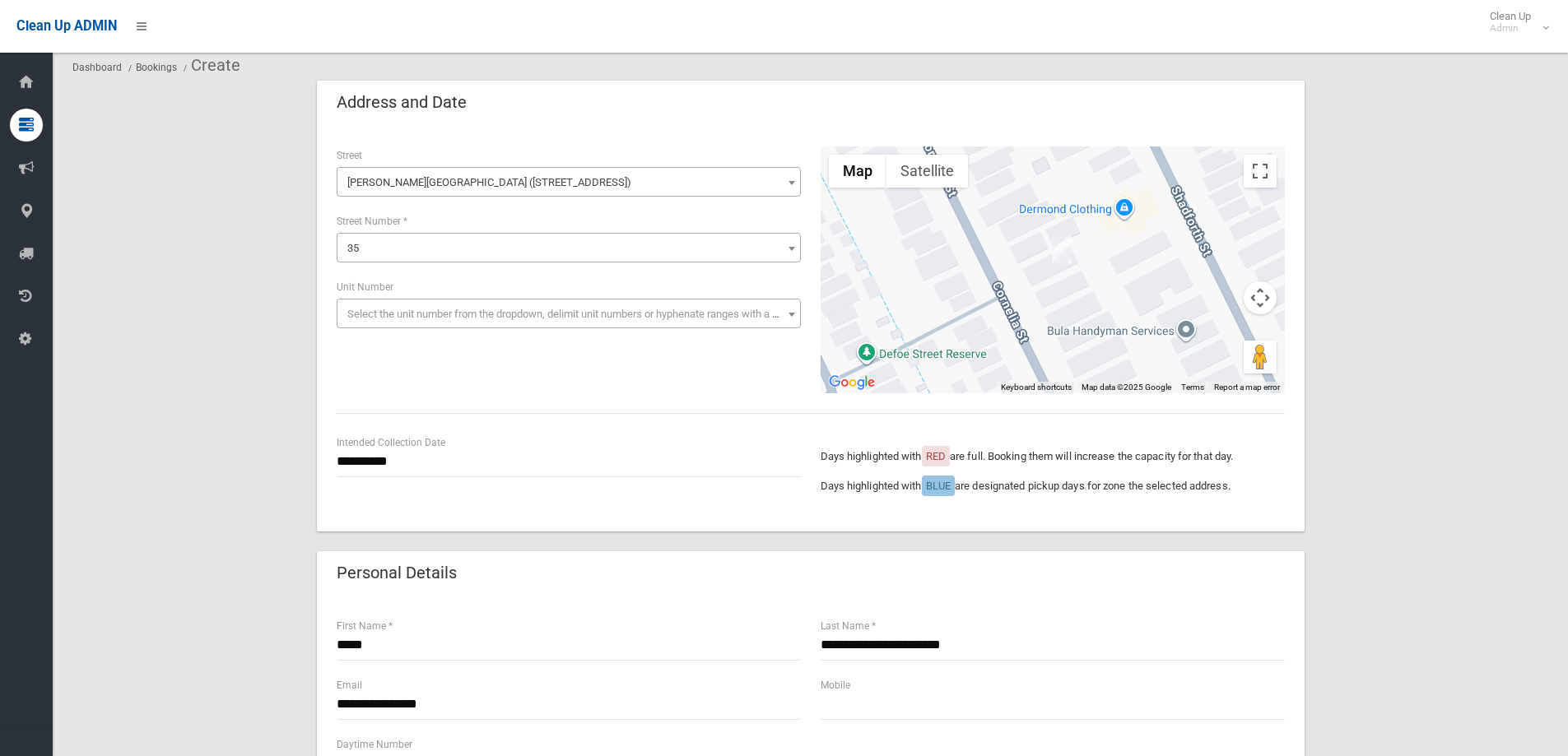
scroll to position [83, 0]
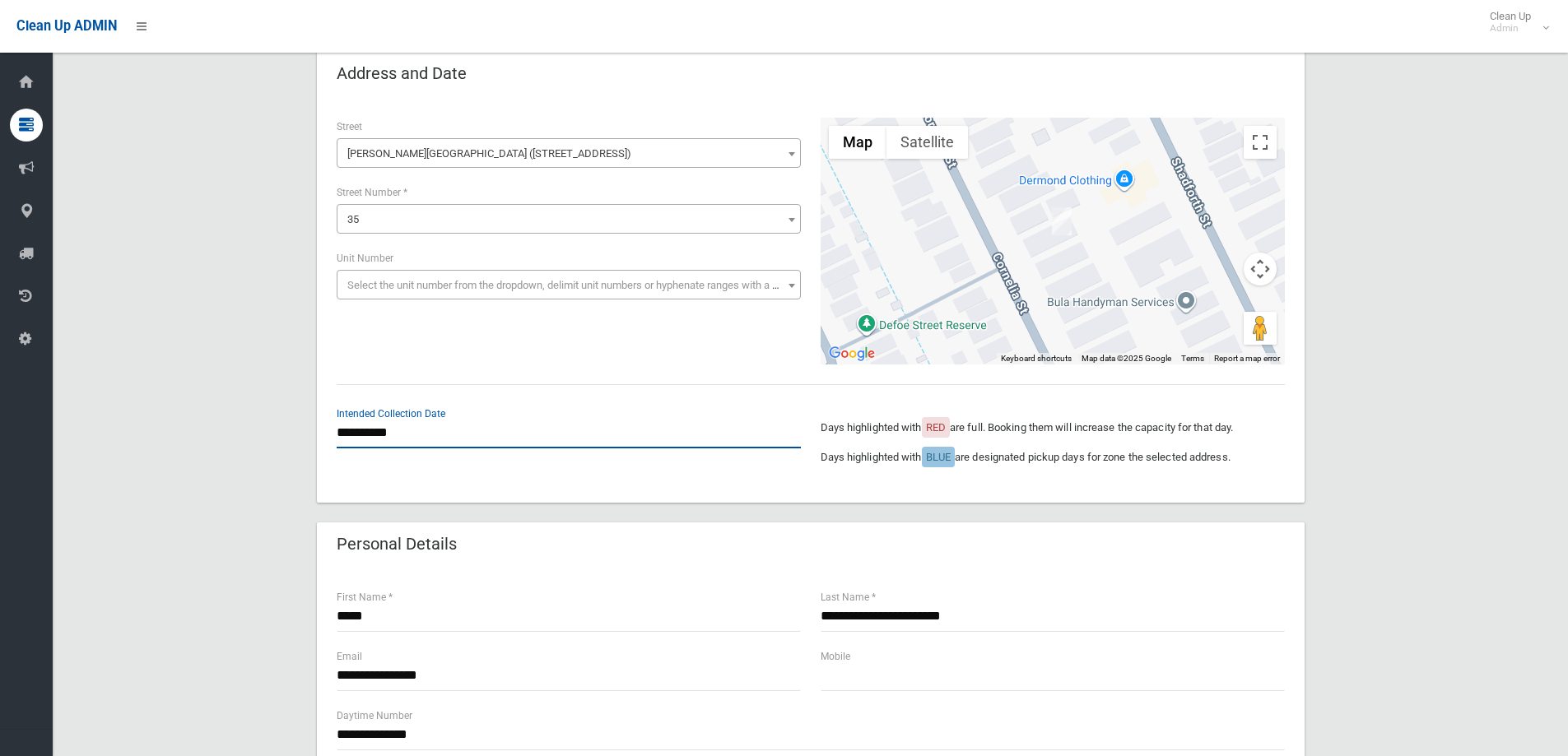
click at [459, 423] on input "**********" at bounding box center [568, 433] width 464 height 30
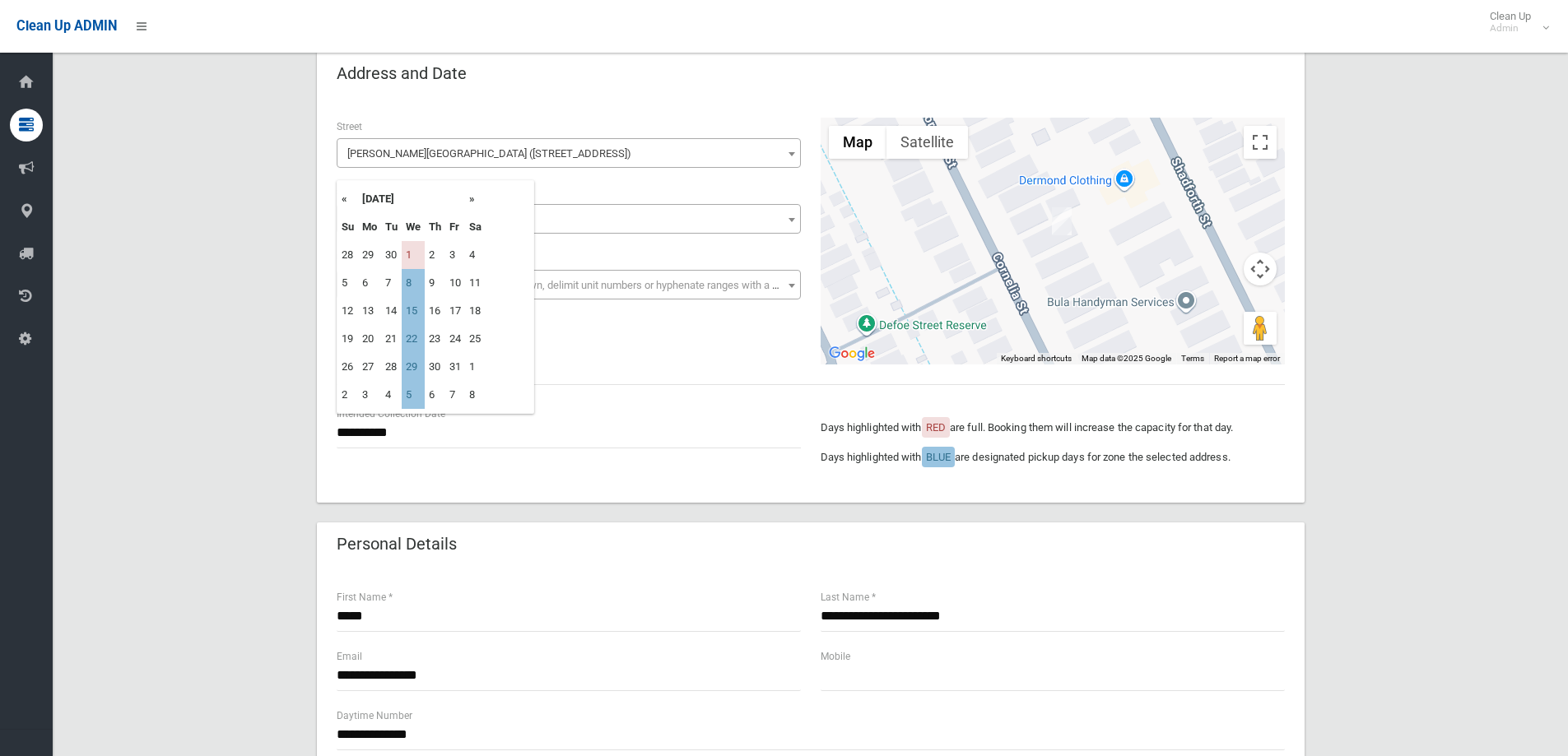
click at [176, 571] on div "**********" at bounding box center [809, 769] width 1475 height 1435
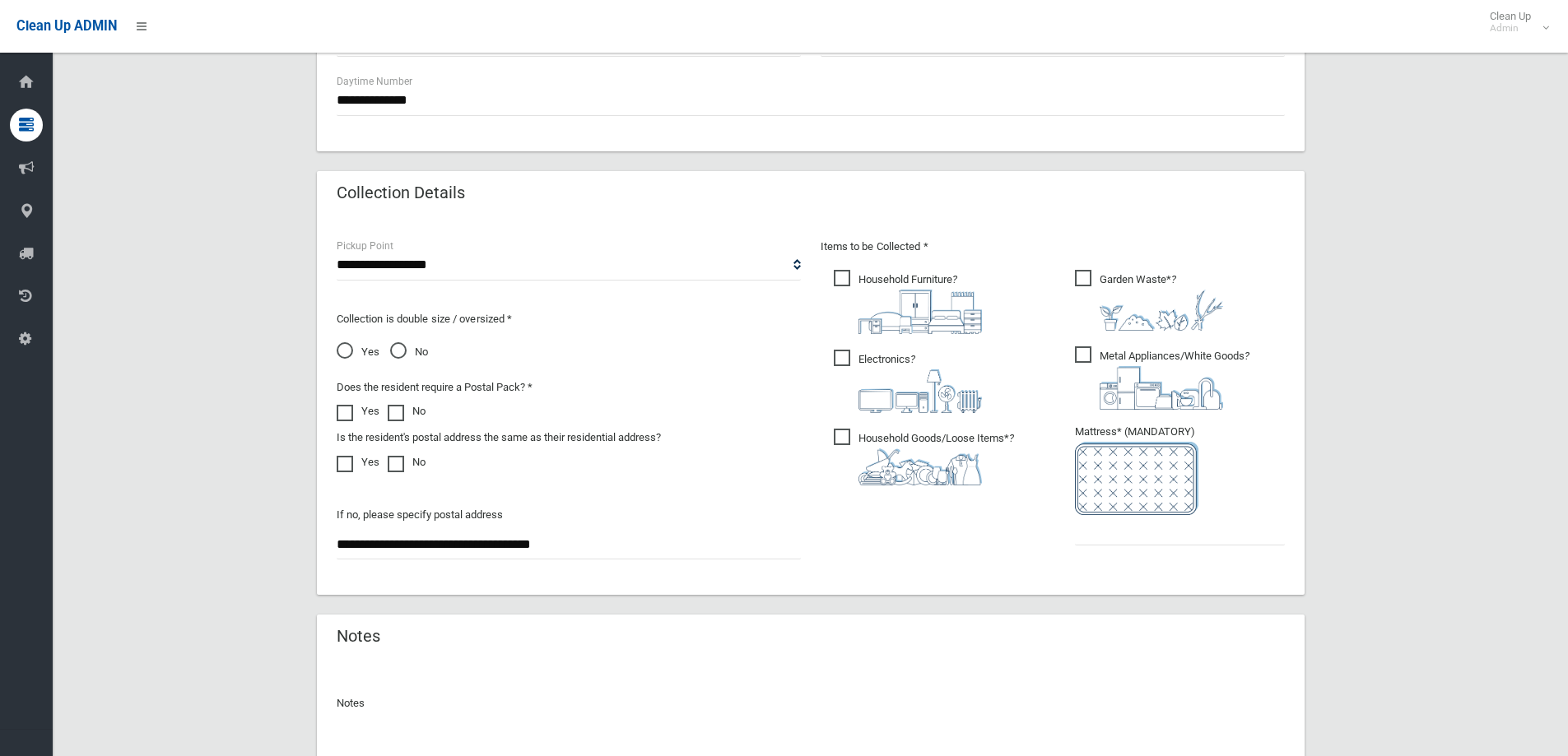
scroll to position [741, 0]
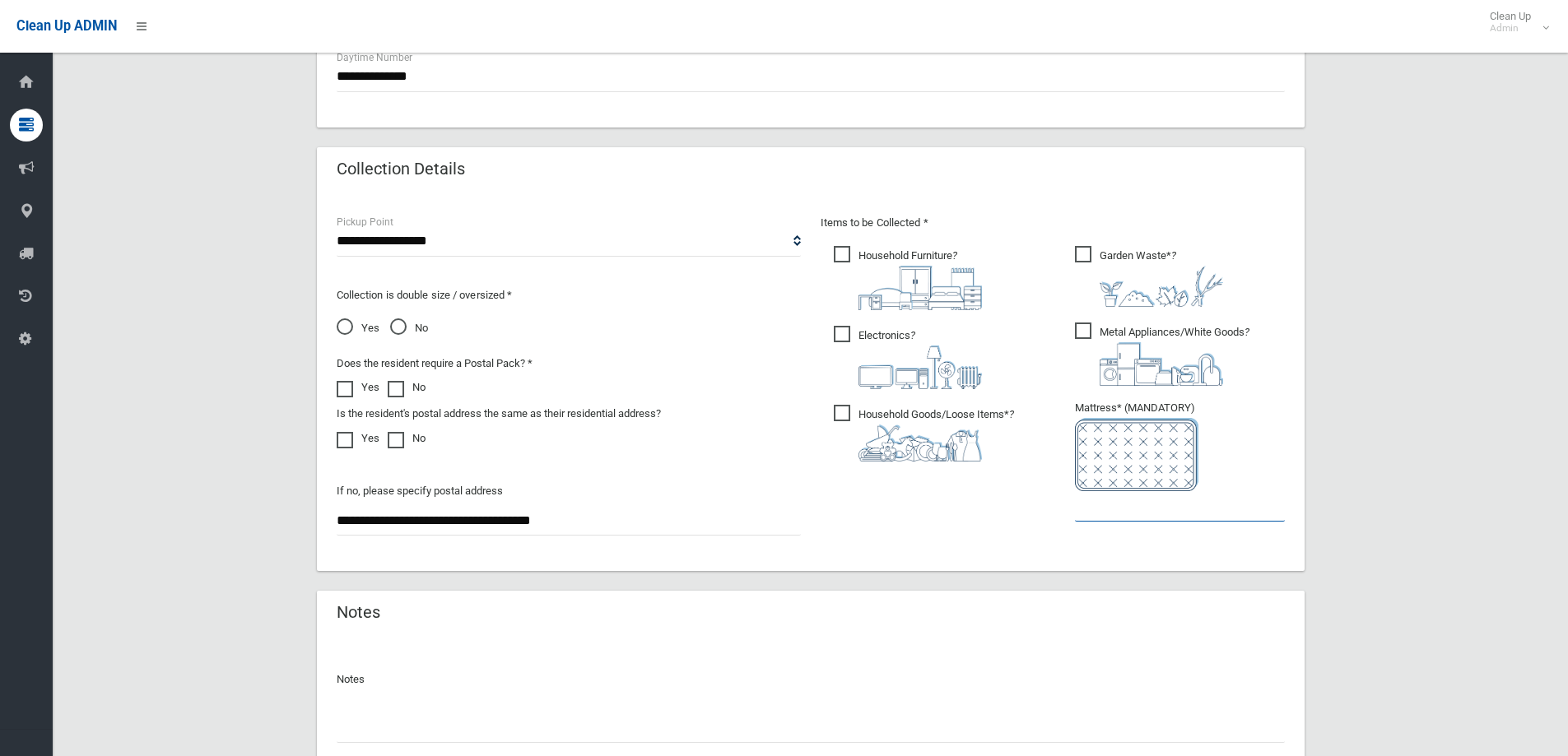
click at [1133, 512] on input "text" at bounding box center [1179, 507] width 210 height 30
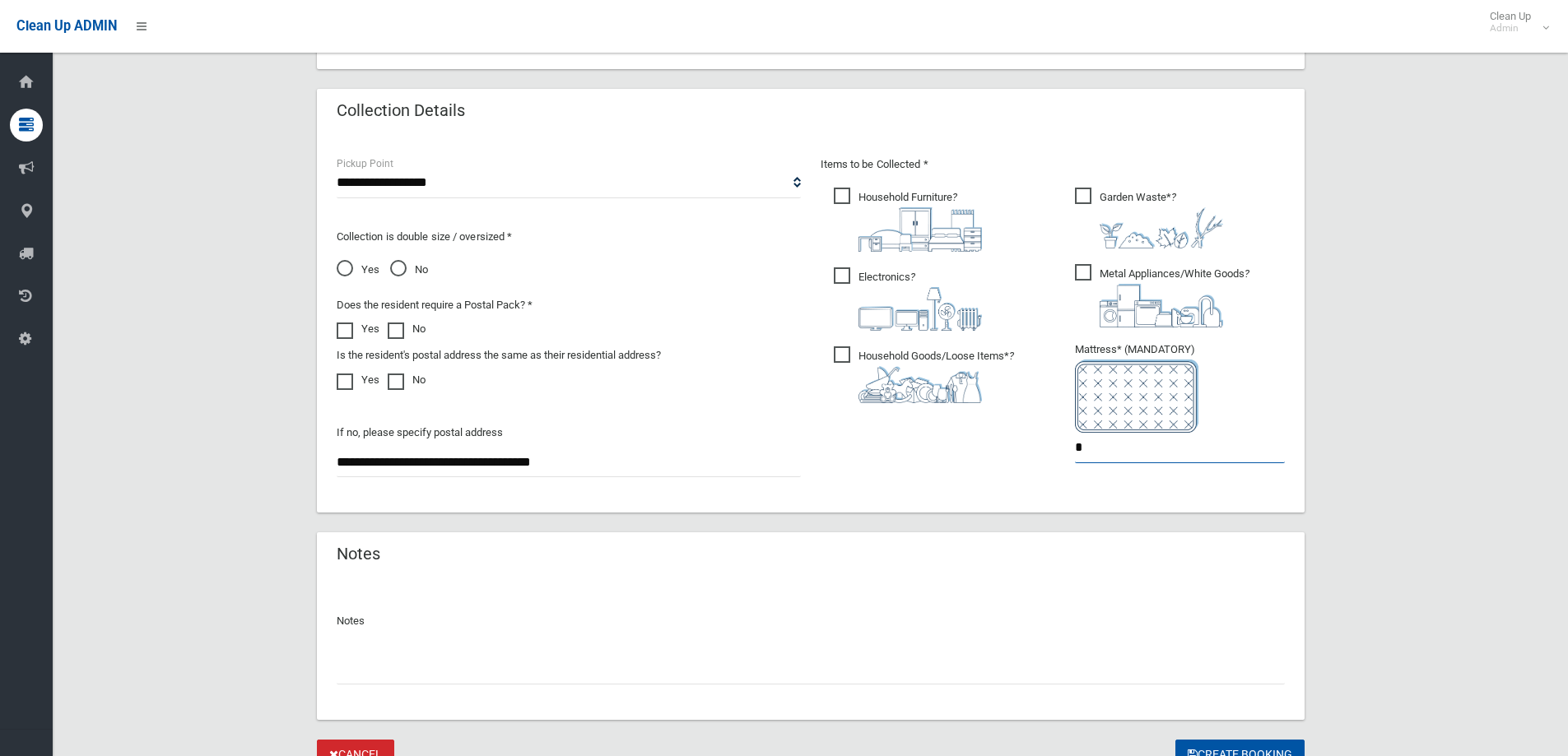
scroll to position [873, 0]
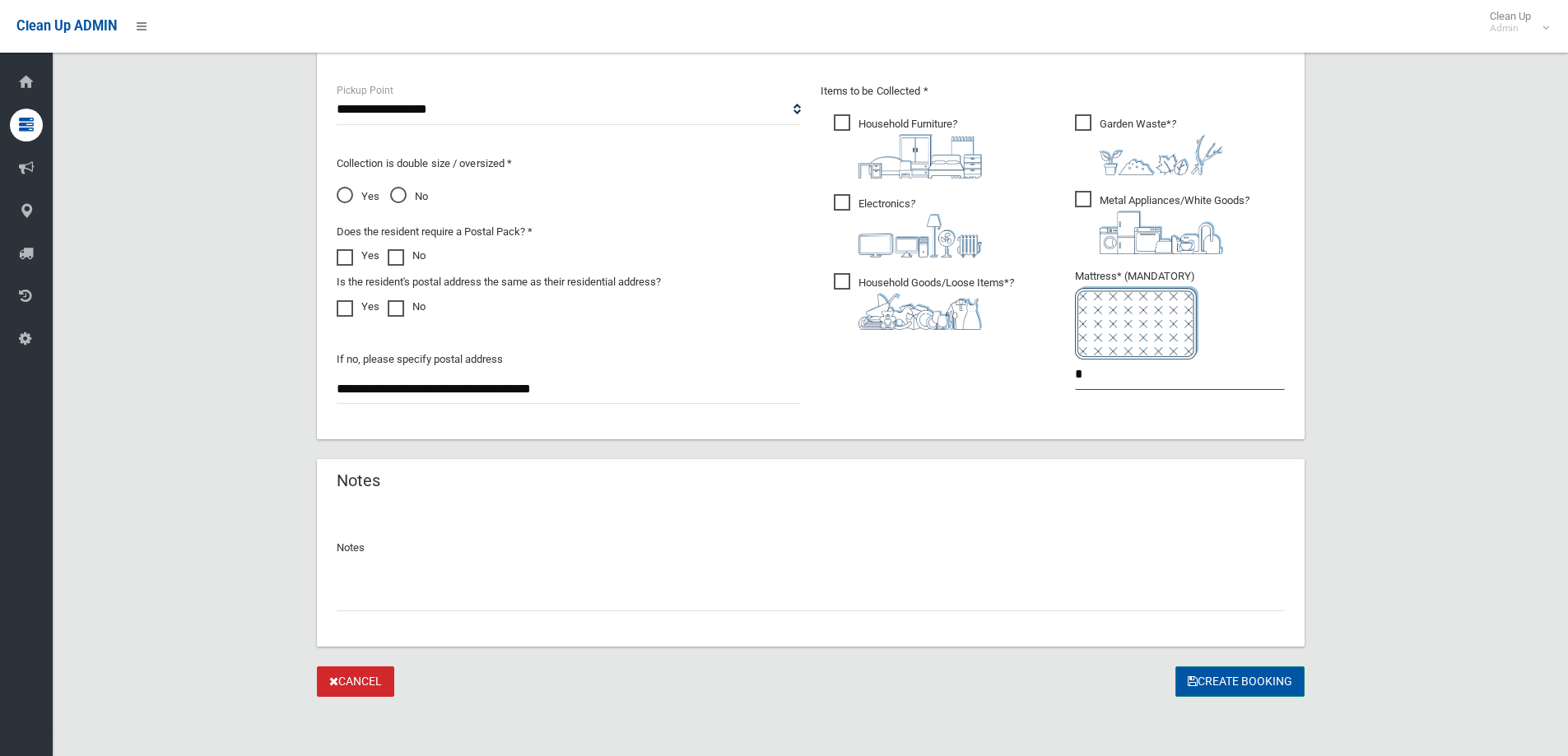
type input "*"
click at [1234, 677] on button "Create Booking" at bounding box center [1240, 682] width 129 height 30
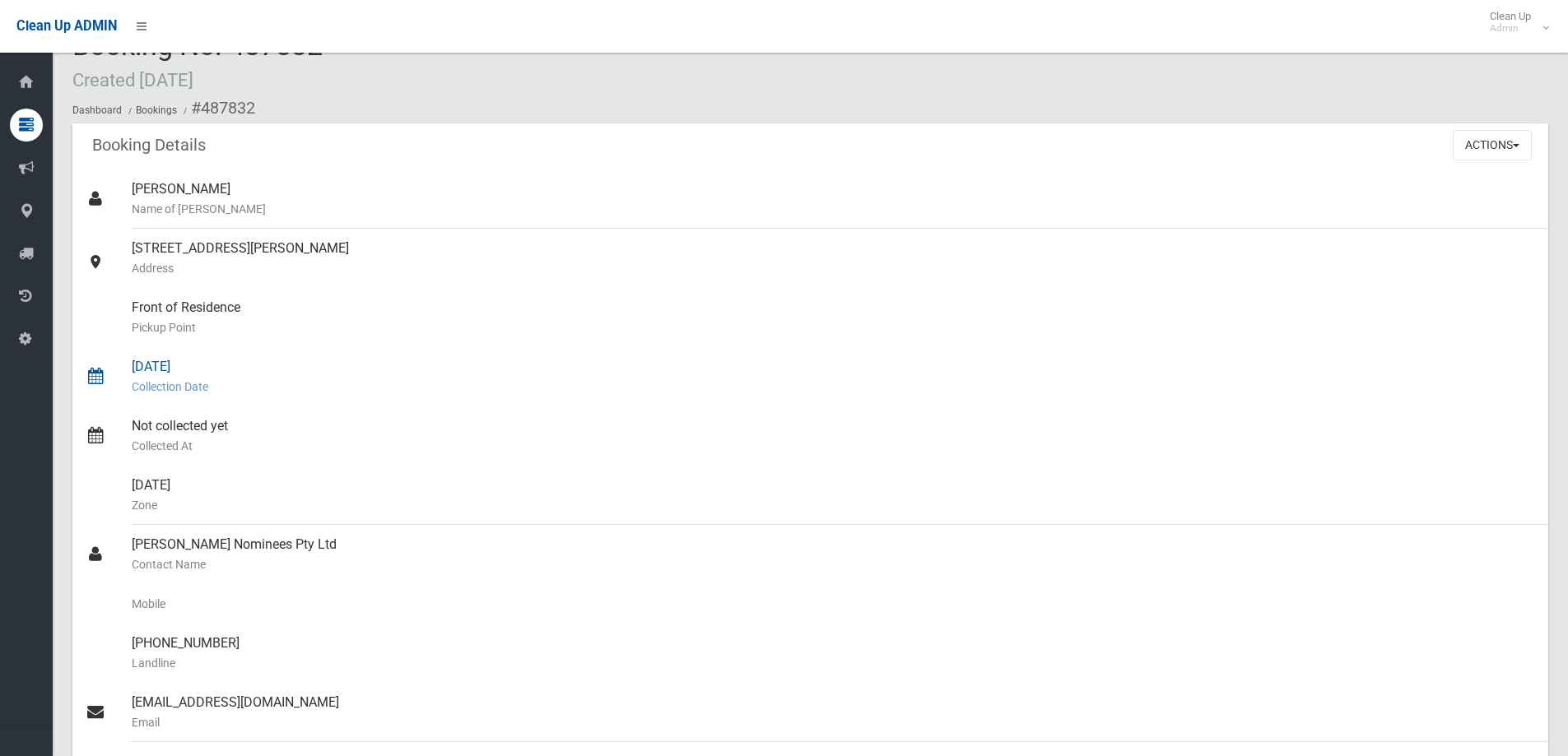
scroll to position [83, 0]
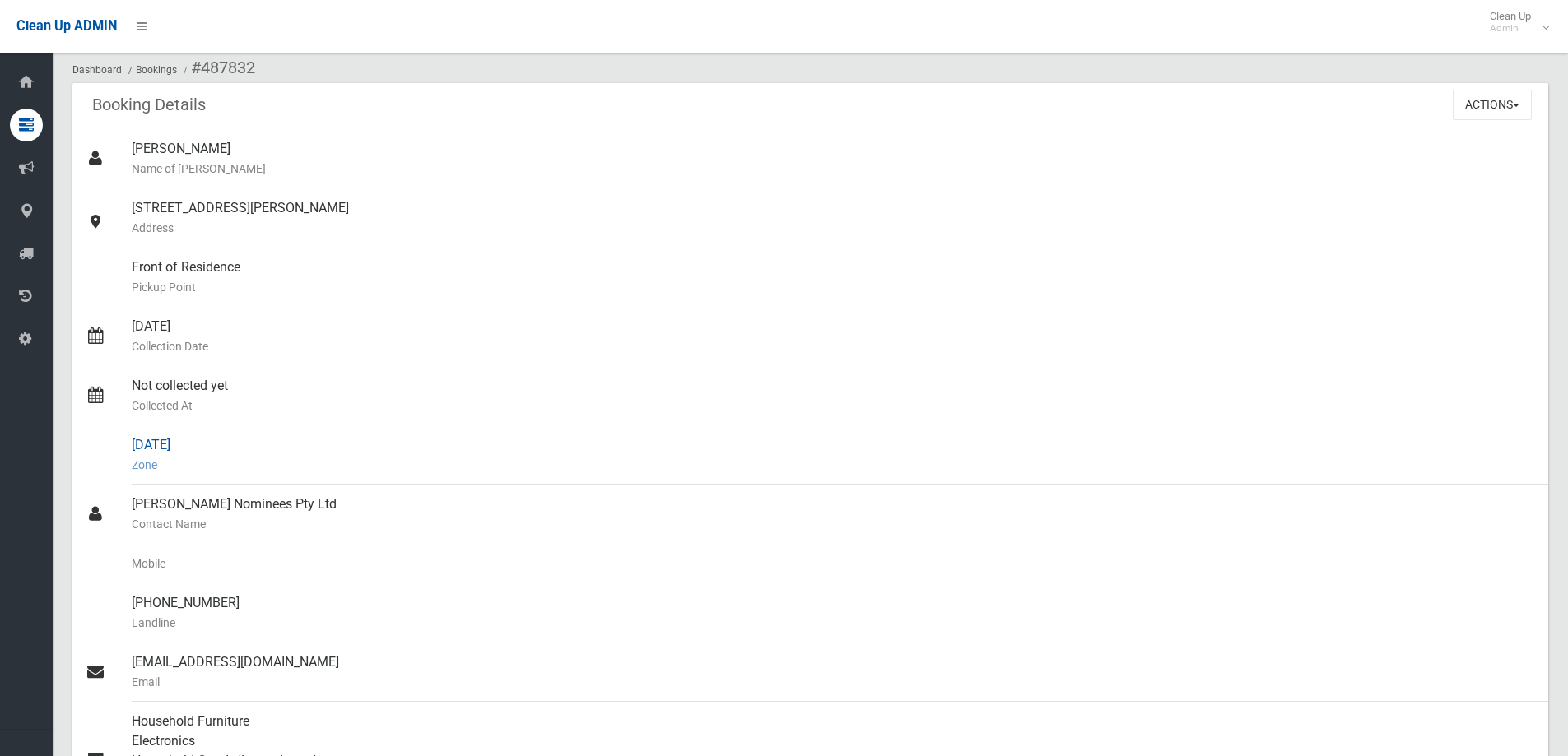
click at [206, 438] on div "[DATE] Zone" at bounding box center [833, 454] width 1403 height 59
